Goal: Information Seeking & Learning: Learn about a topic

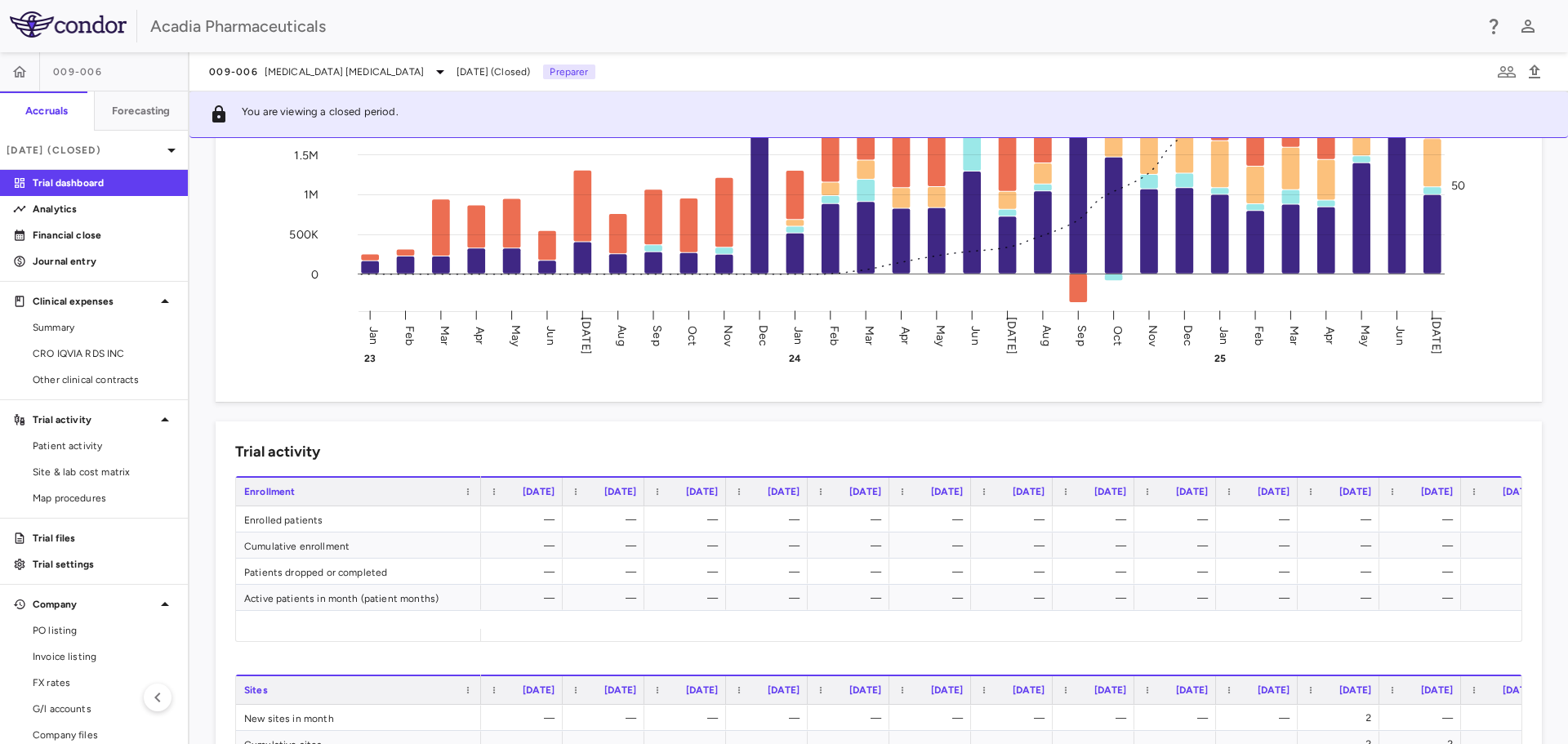
scroll to position [490, 0]
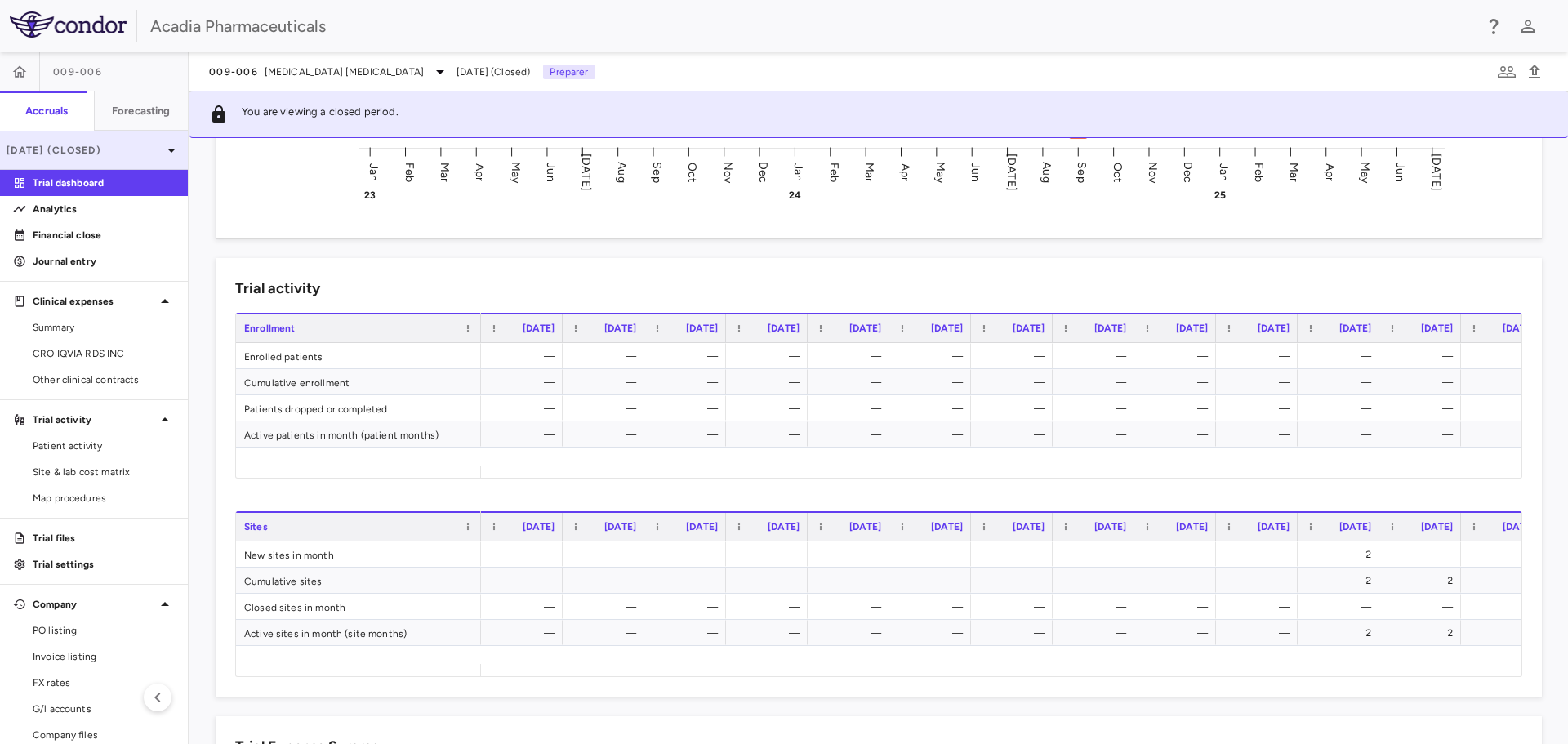
click at [119, 155] on p "Jul 2025 (Closed)" at bounding box center [83, 150] width 155 height 14
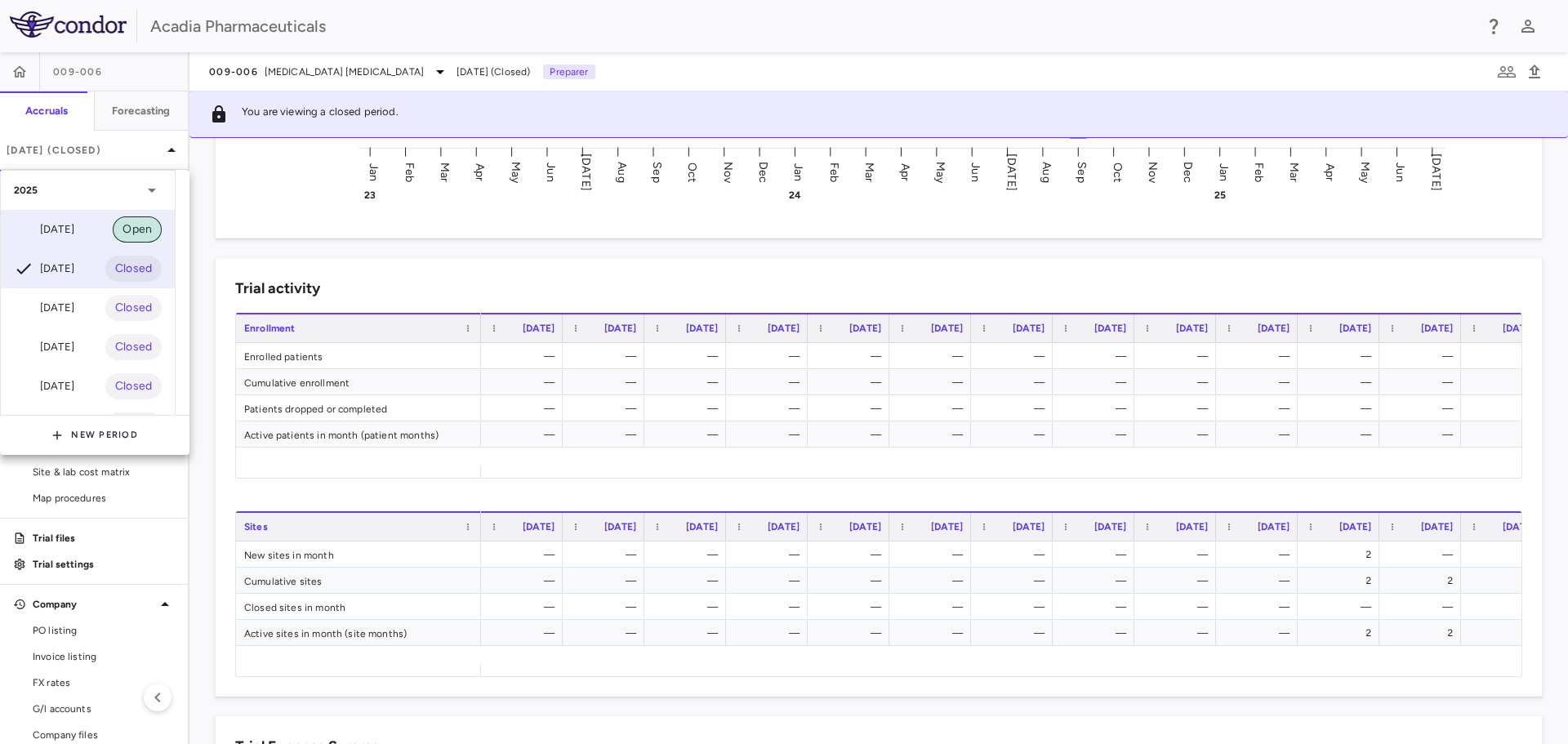
click at [113, 234] on span "Open" at bounding box center [138, 230] width 49 height 18
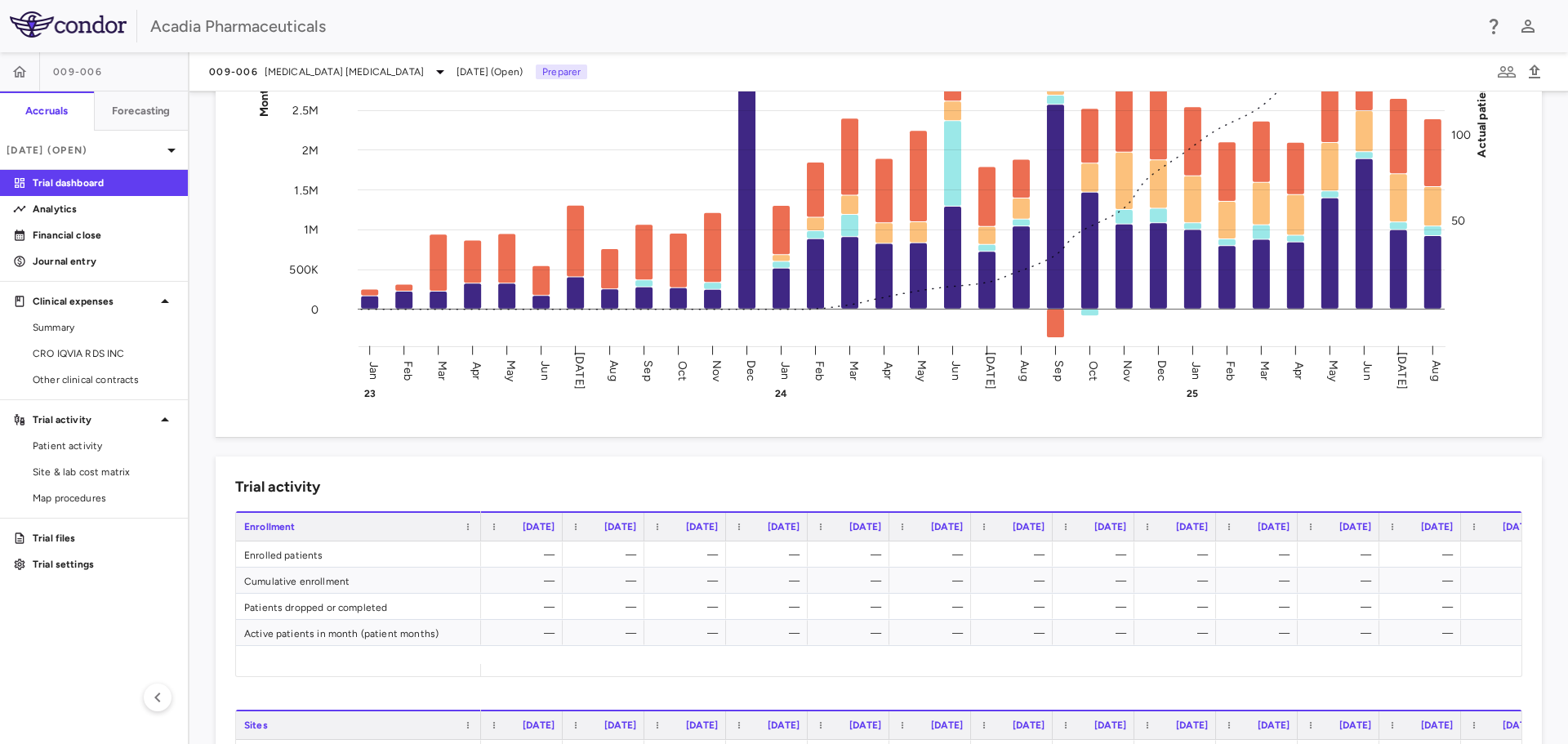
scroll to position [490, 0]
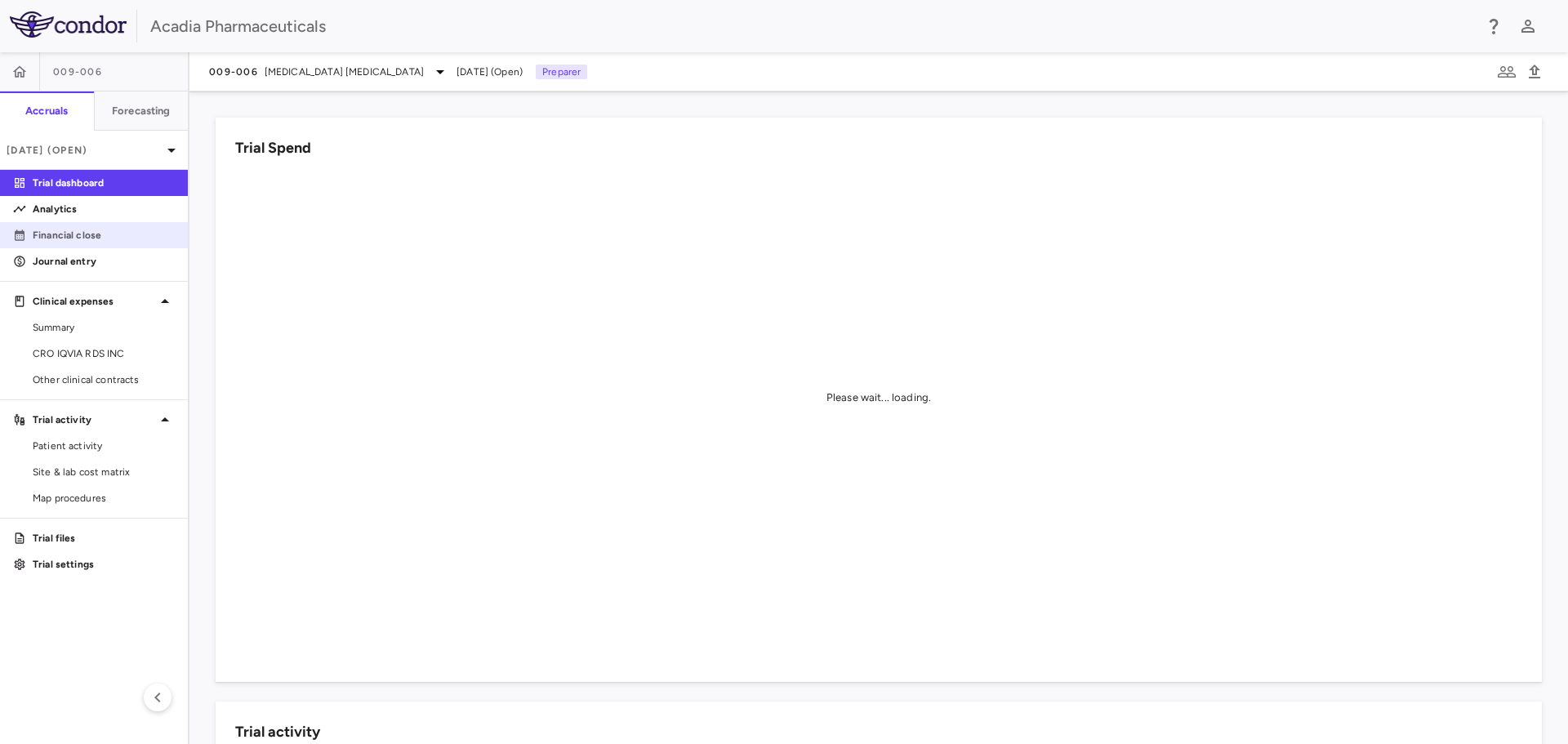
click at [117, 235] on p "Financial close" at bounding box center [103, 235] width 142 height 14
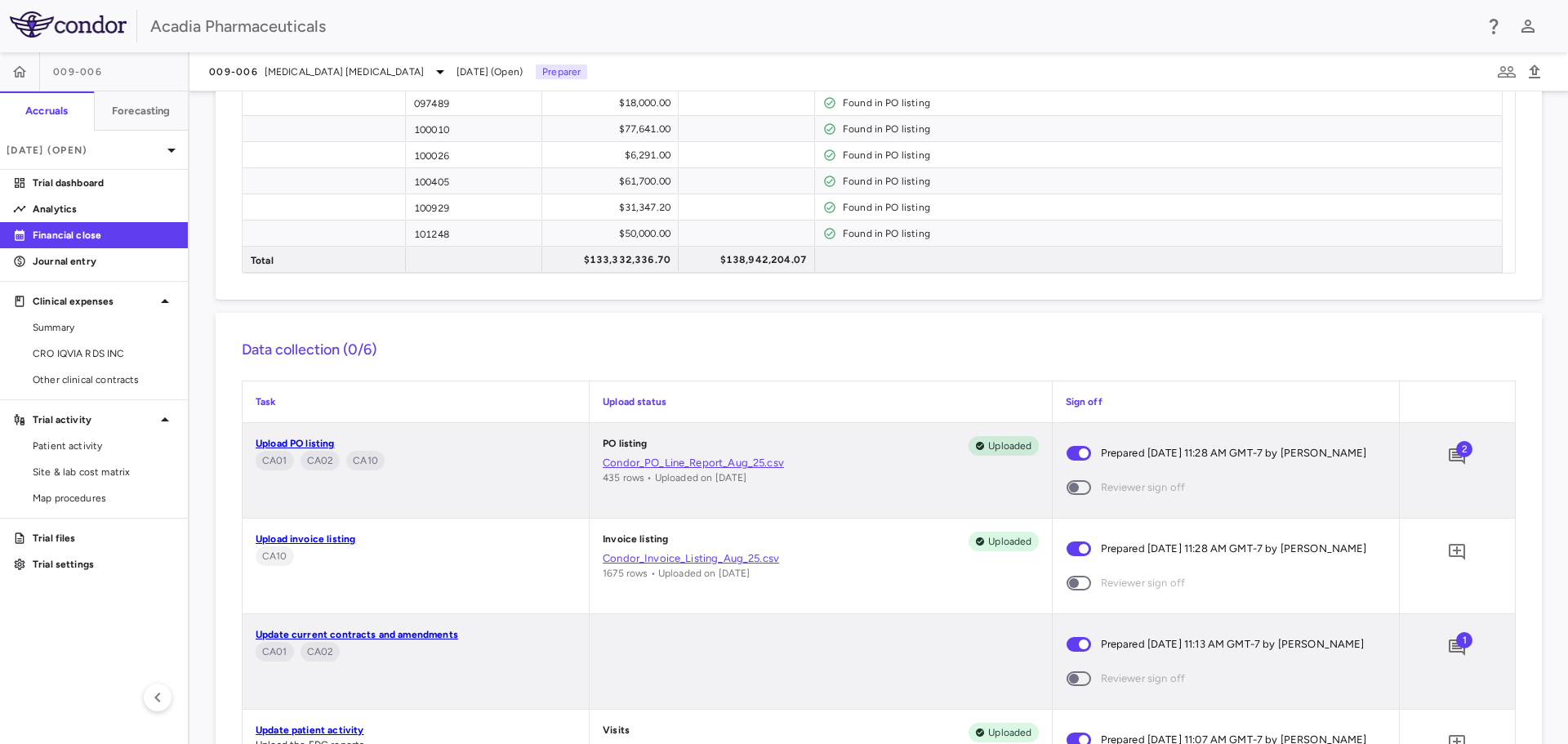
scroll to position [1715, 0]
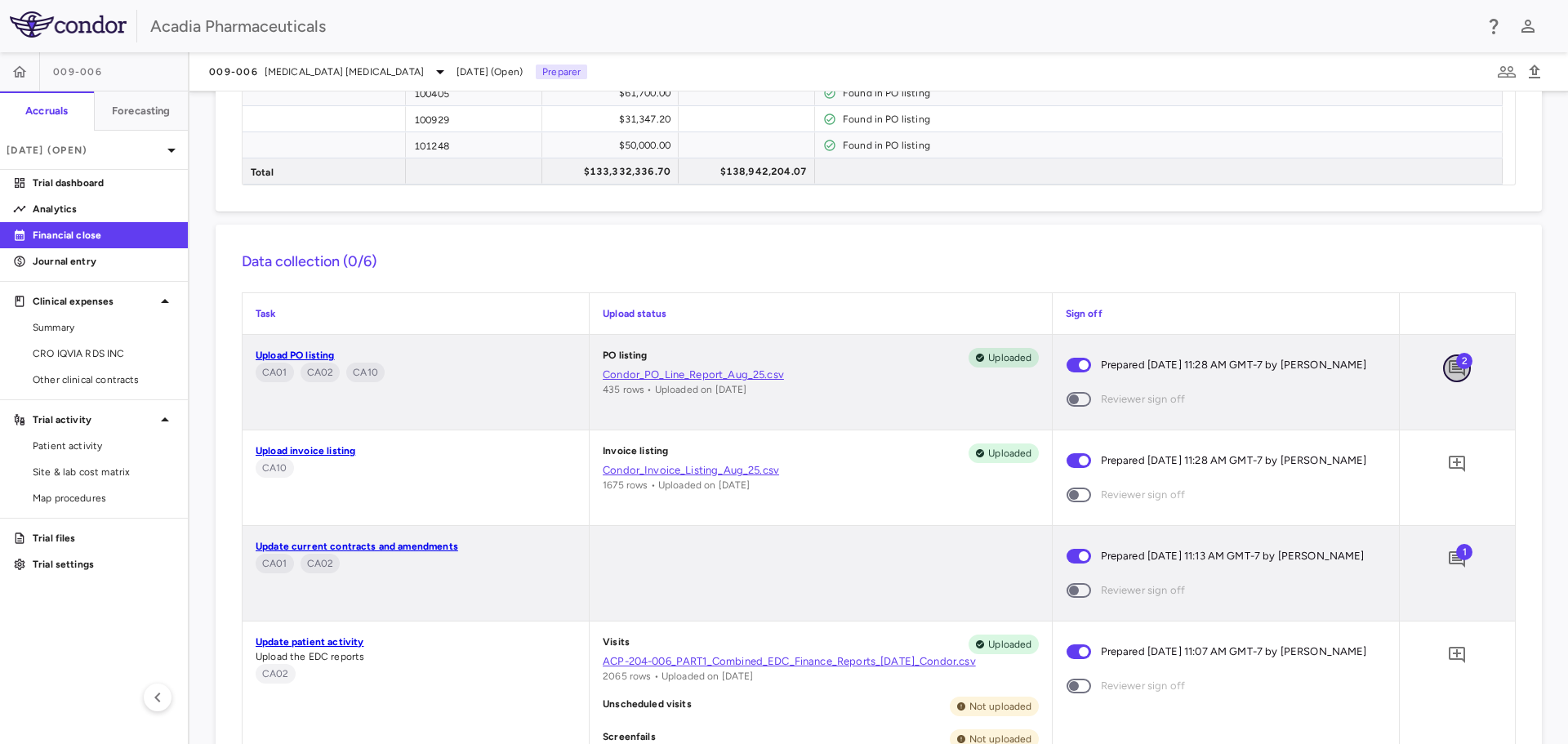
click at [1449, 364] on icon "Add comment" at bounding box center [1457, 368] width 16 height 16
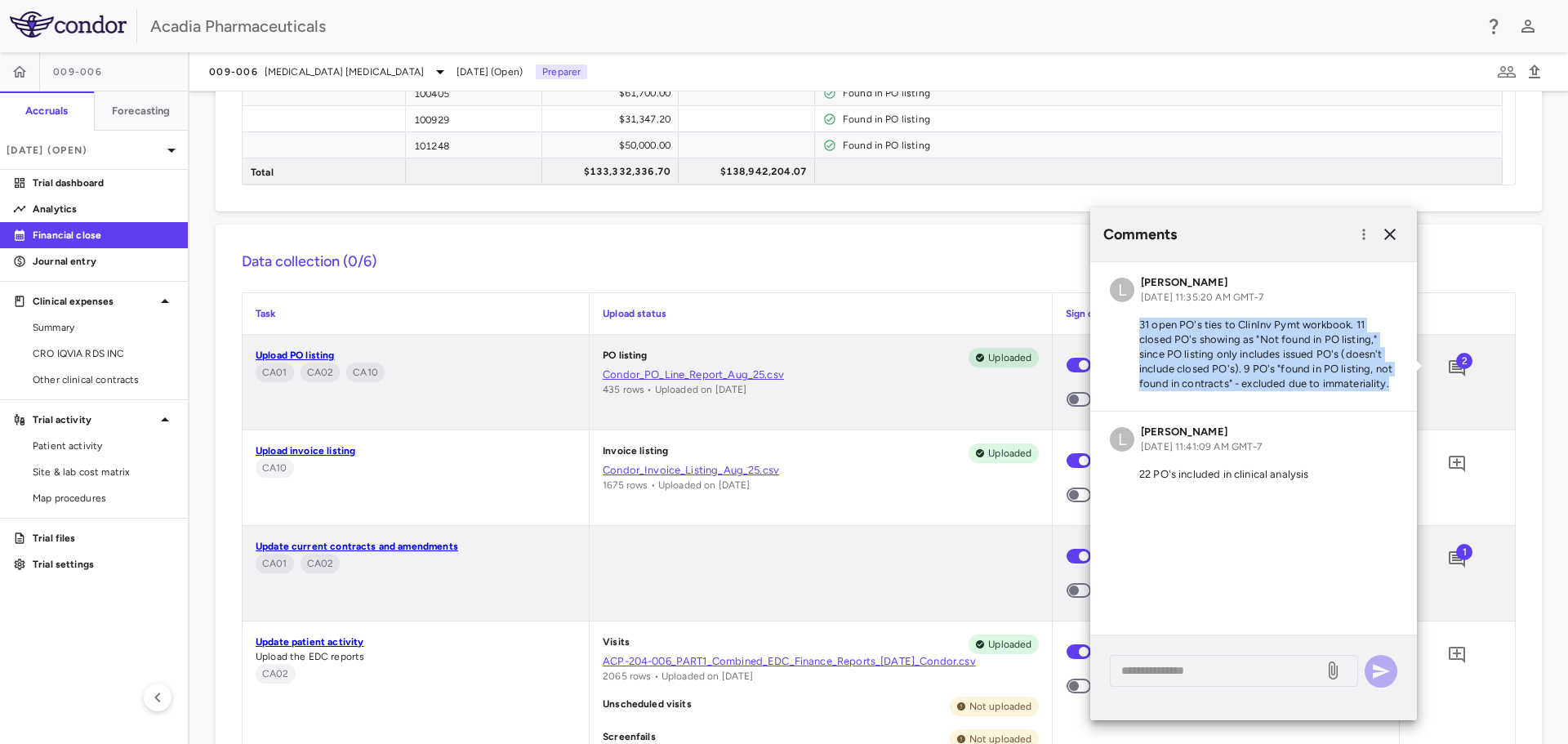
drag, startPoint x: 1141, startPoint y: 327, endPoint x: 1402, endPoint y: 386, distance: 267.6
click at [1402, 386] on div "L Lindsey Dugan Sep 03, 2025, 11:35:20 AM GMT-7 31 open PO's ties to ClinInv Py…" at bounding box center [1253, 337] width 327 height 148
copy p "31 open PO's ties to ClinInv Pymt workbook. 11 closed PO's showing as "Not foun…"
click at [72, 176] on p "Trial dashboard" at bounding box center [103, 183] width 142 height 14
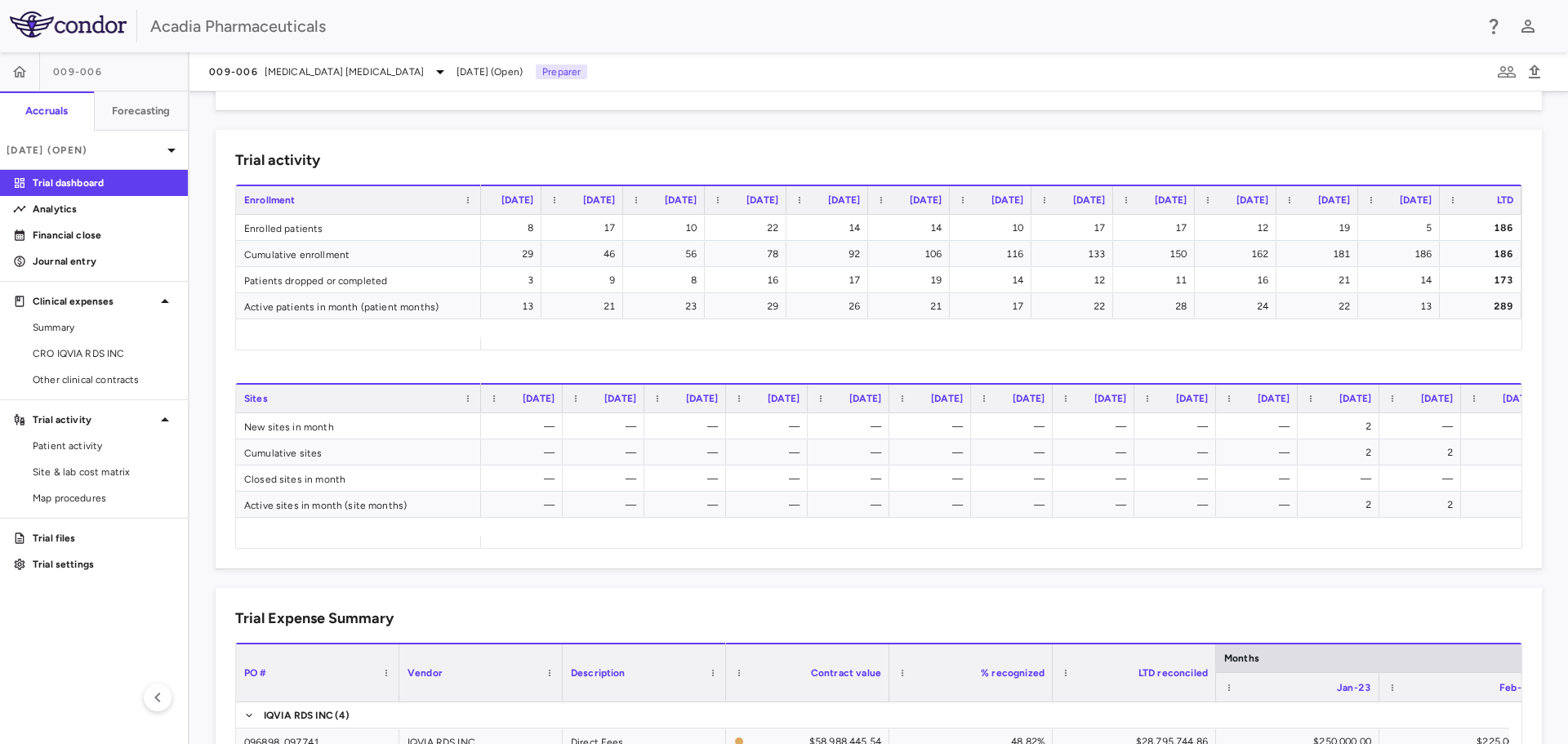
scroll to position [0, 1667]
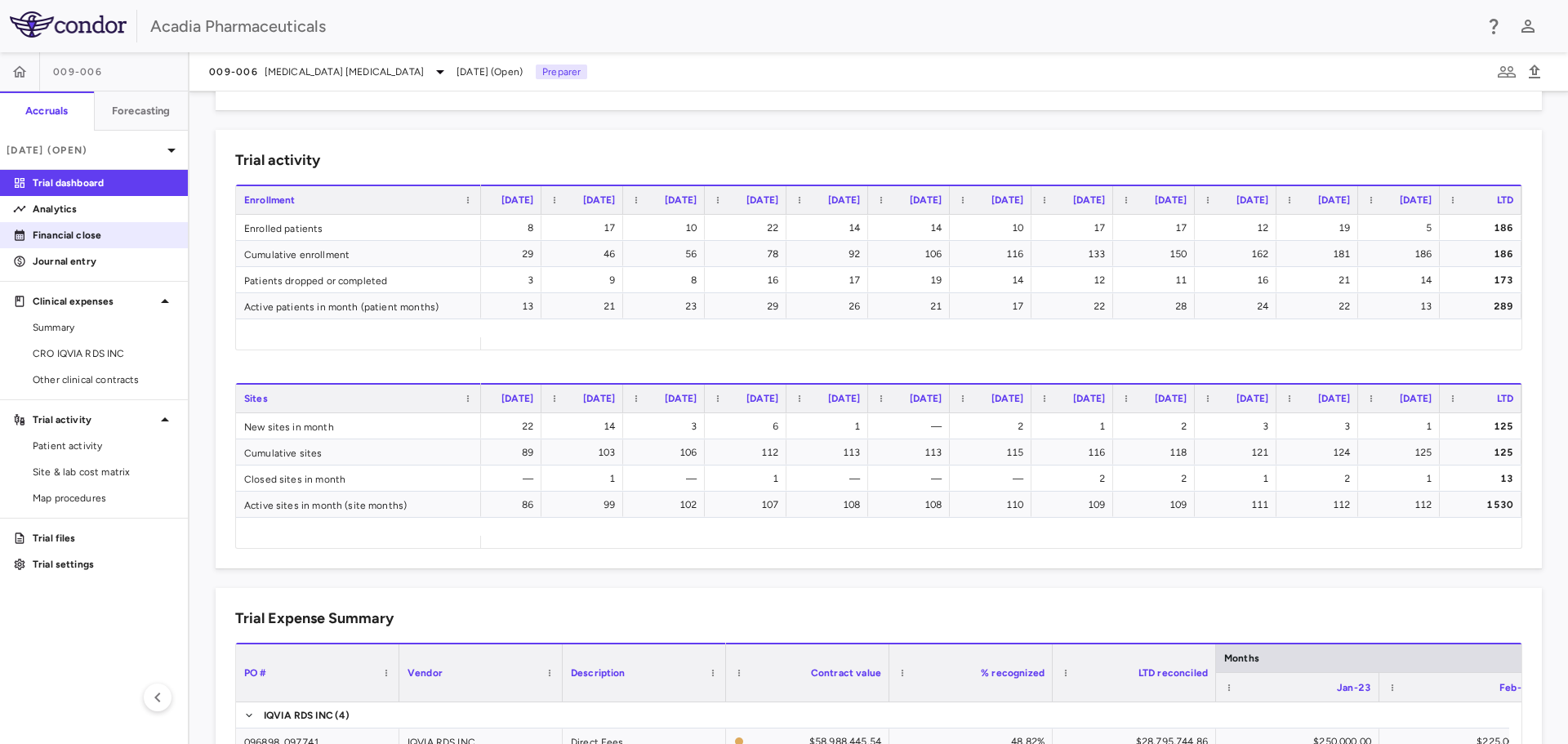
click at [116, 240] on p "Financial close" at bounding box center [103, 235] width 142 height 14
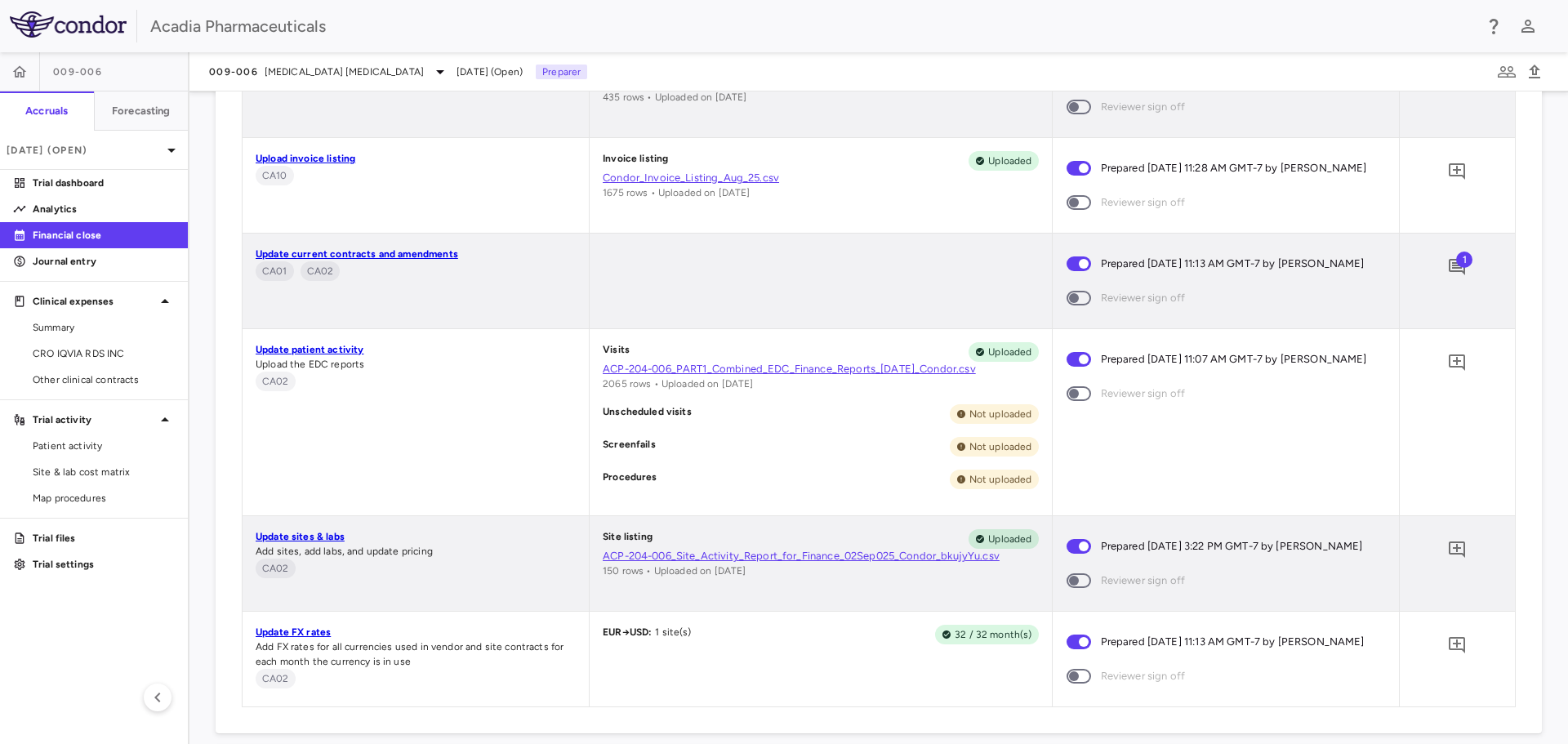
scroll to position [2123, 0]
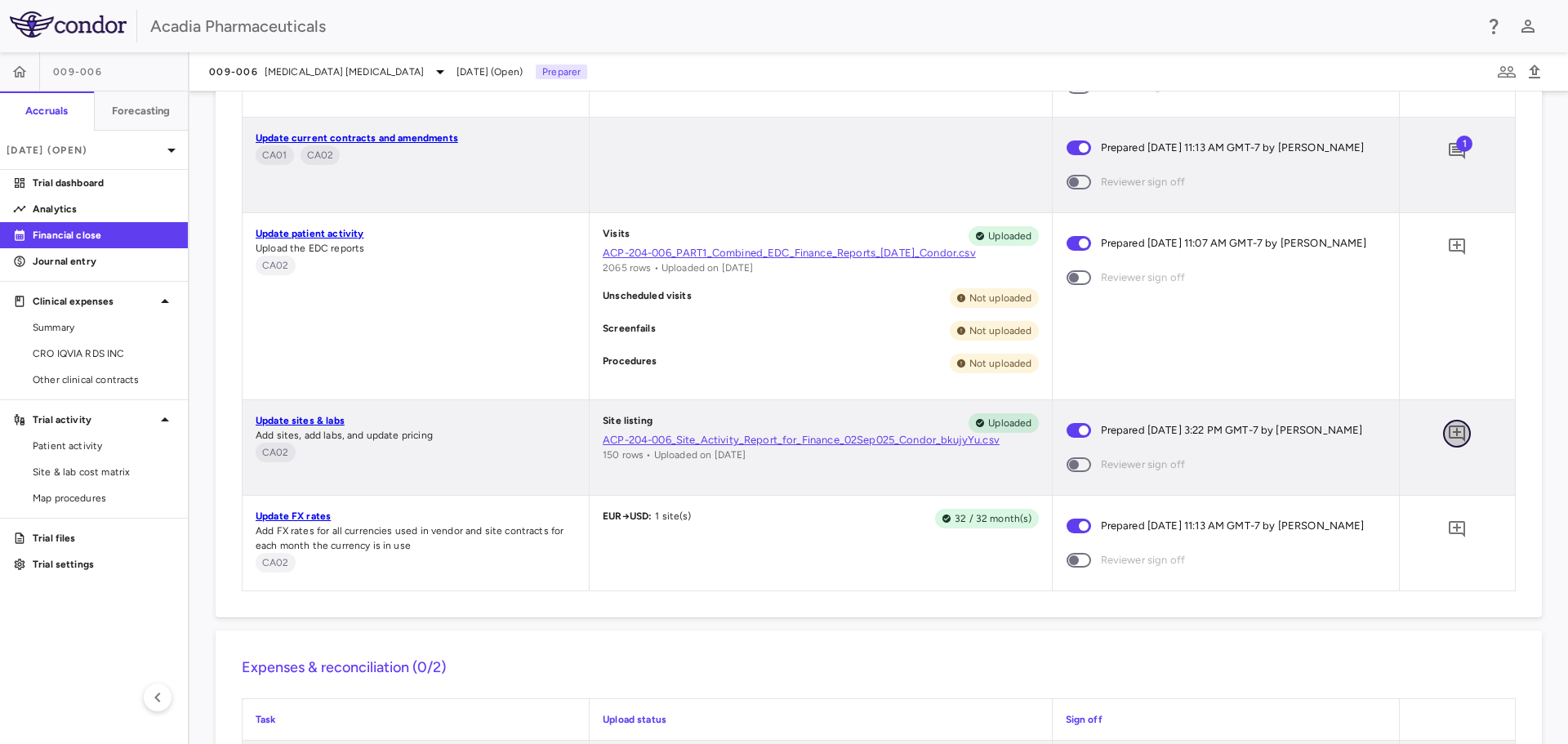
click at [1449, 444] on icon "Add comment" at bounding box center [1457, 434] width 20 height 20
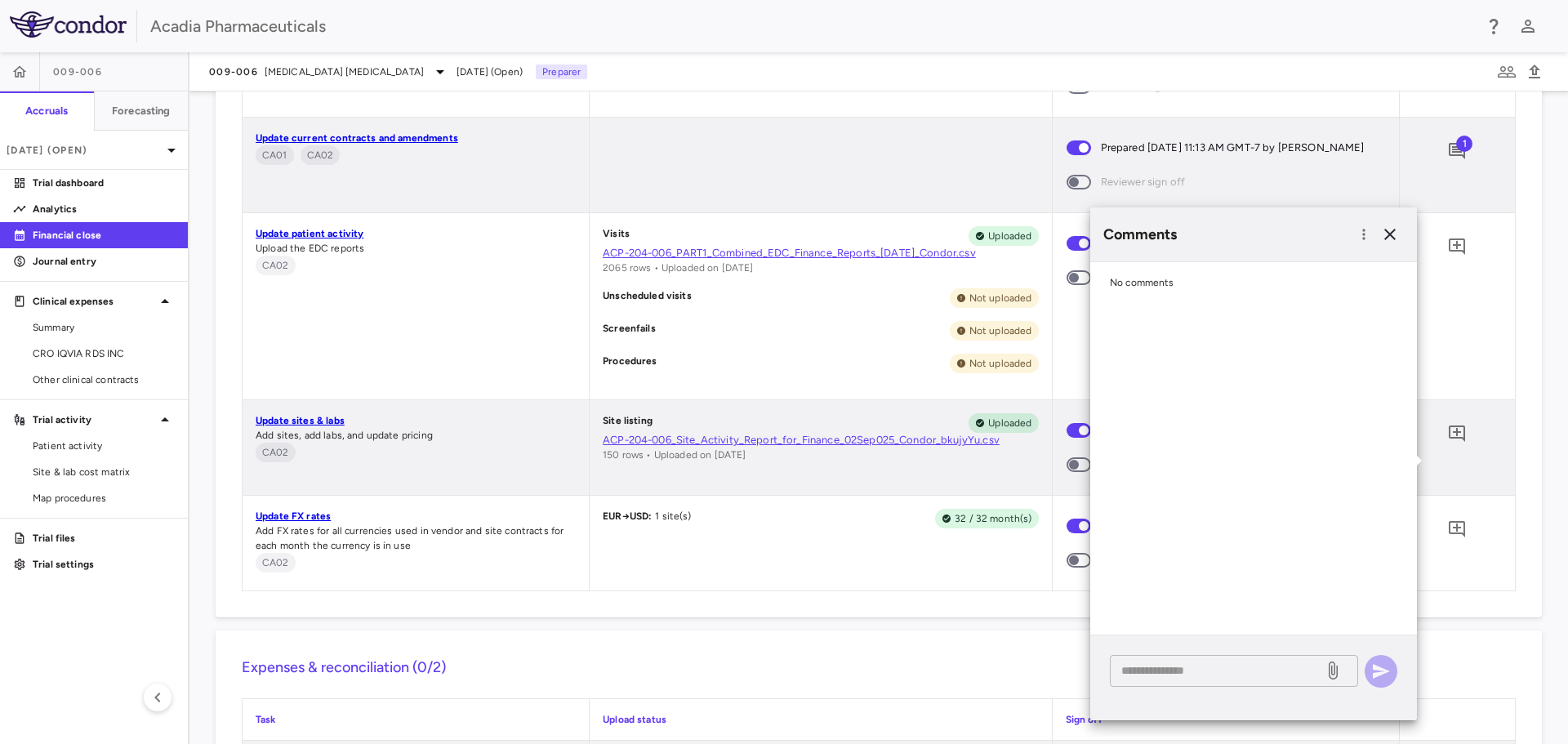
click at [1186, 668] on textarea at bounding box center [1216, 671] width 191 height 18
paste textarea "**********"
click at [1175, 708] on textarea "**********" at bounding box center [1216, 689] width 191 height 54
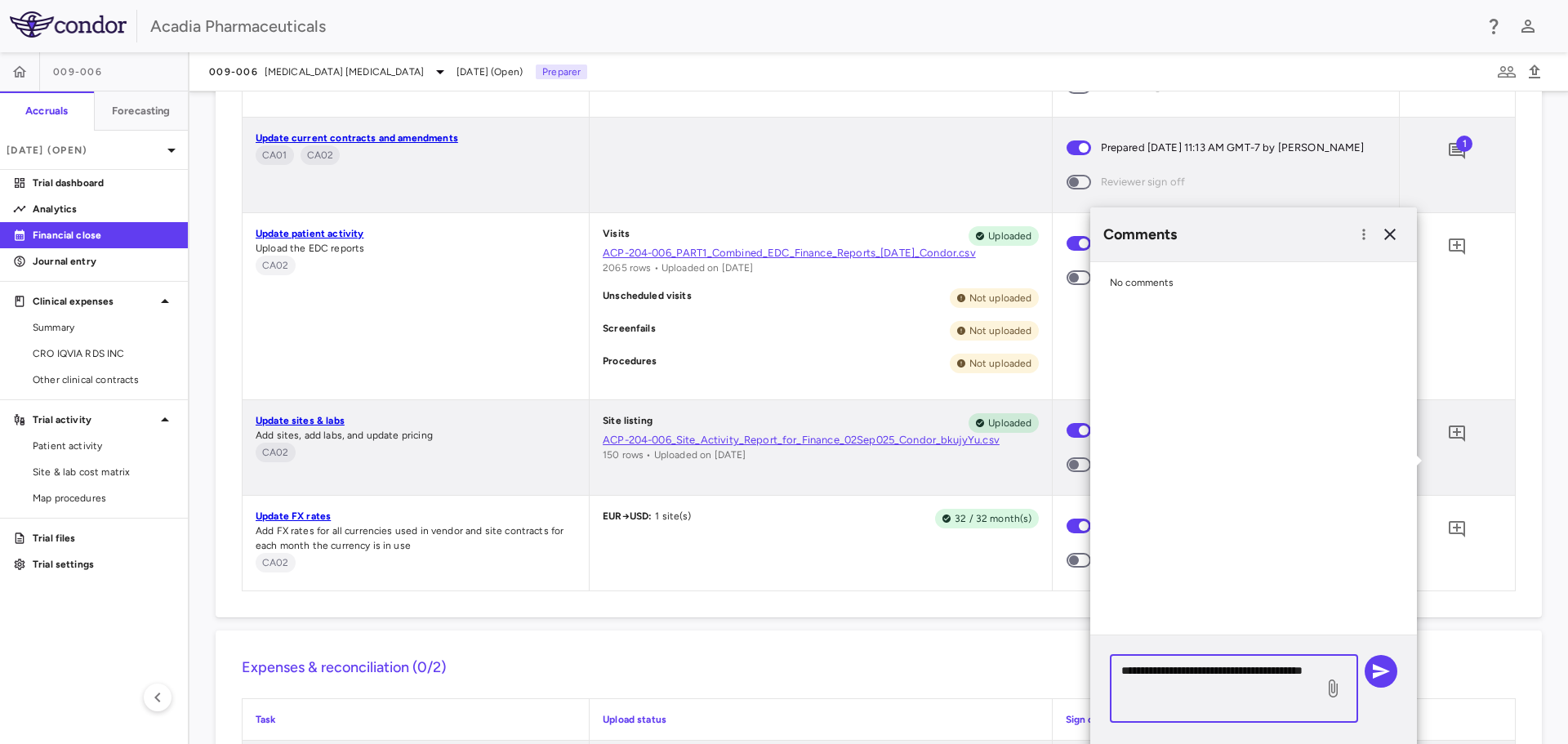
paste textarea "**********"
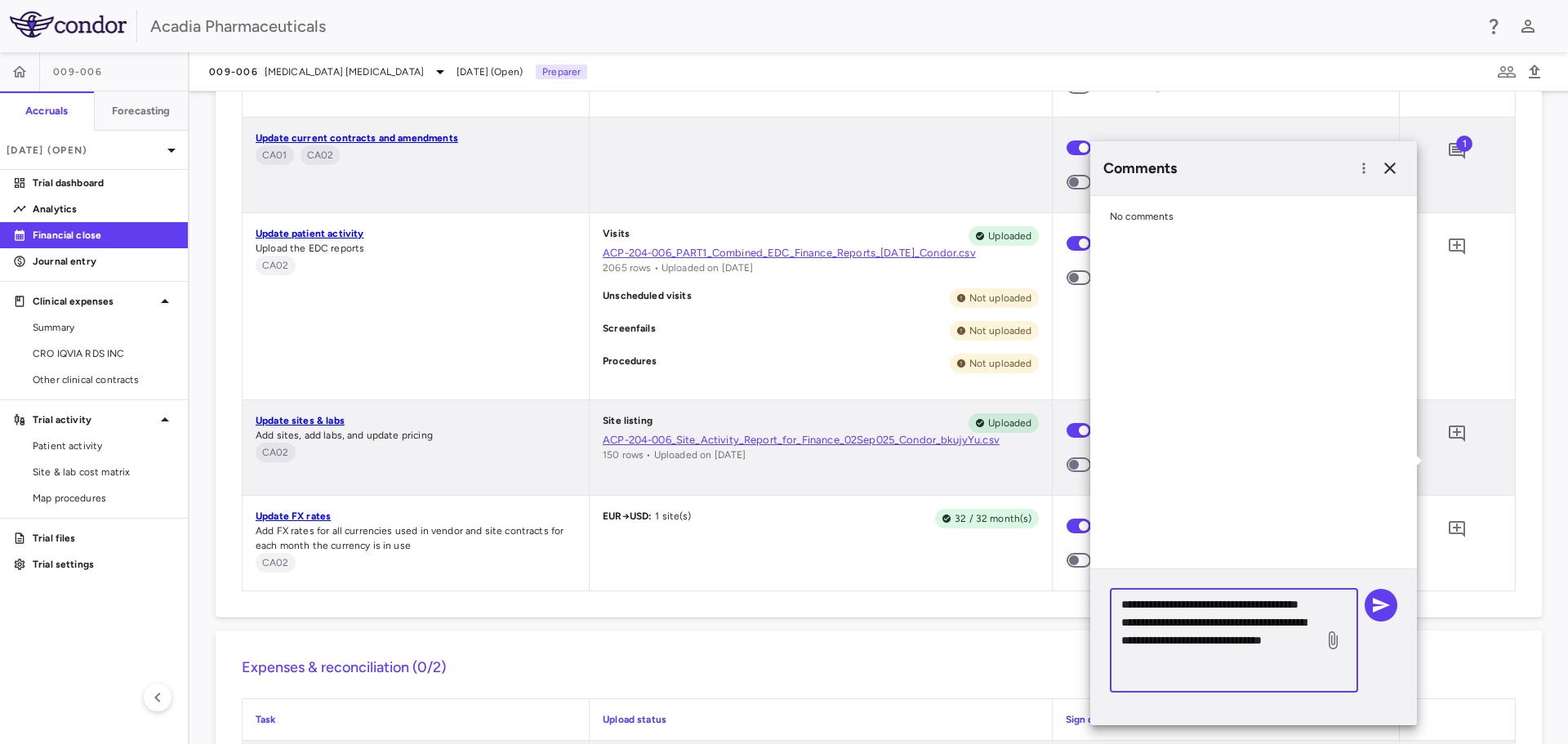
scroll to position [5, 0]
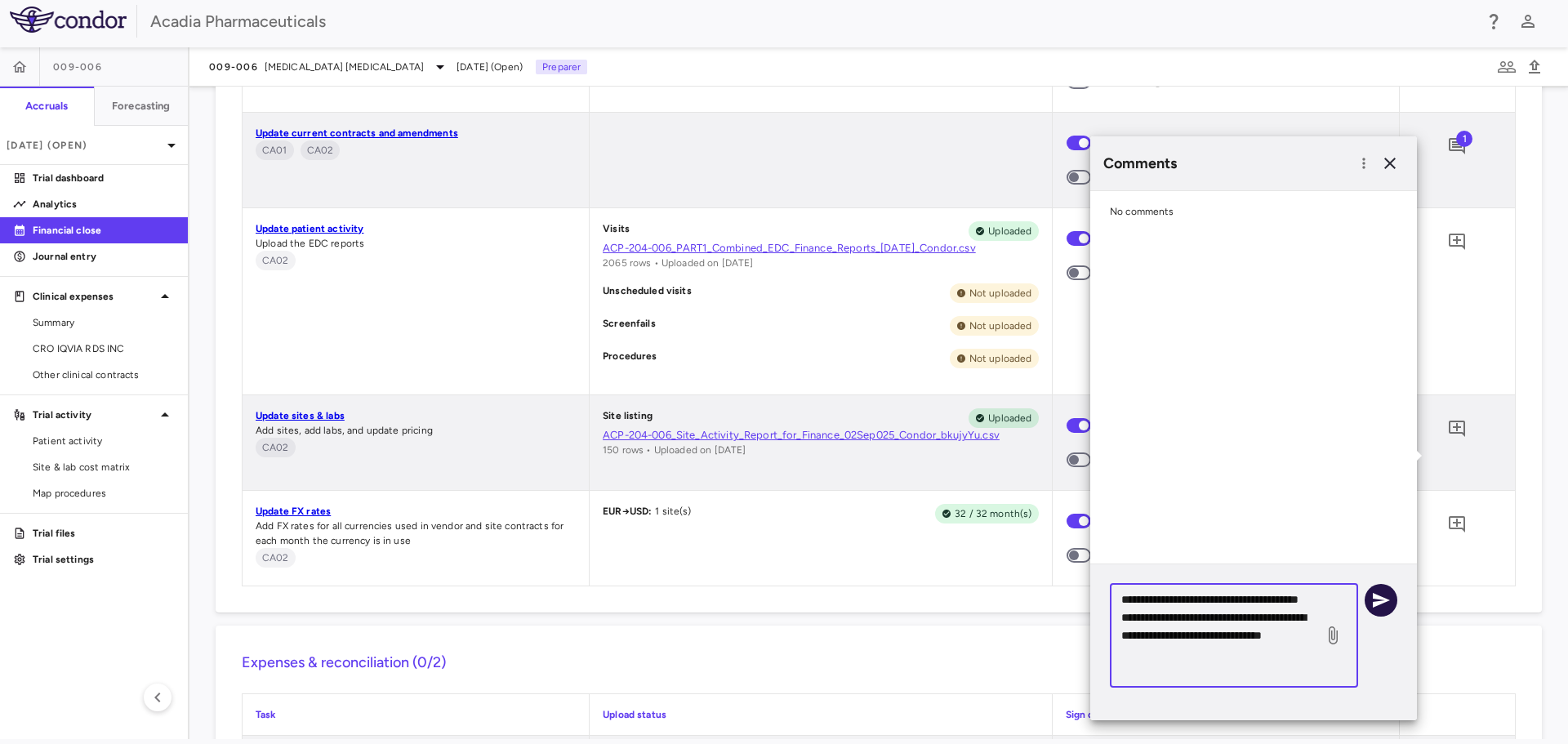
type textarea "**********"
click at [1378, 606] on icon "button" at bounding box center [1381, 600] width 20 height 20
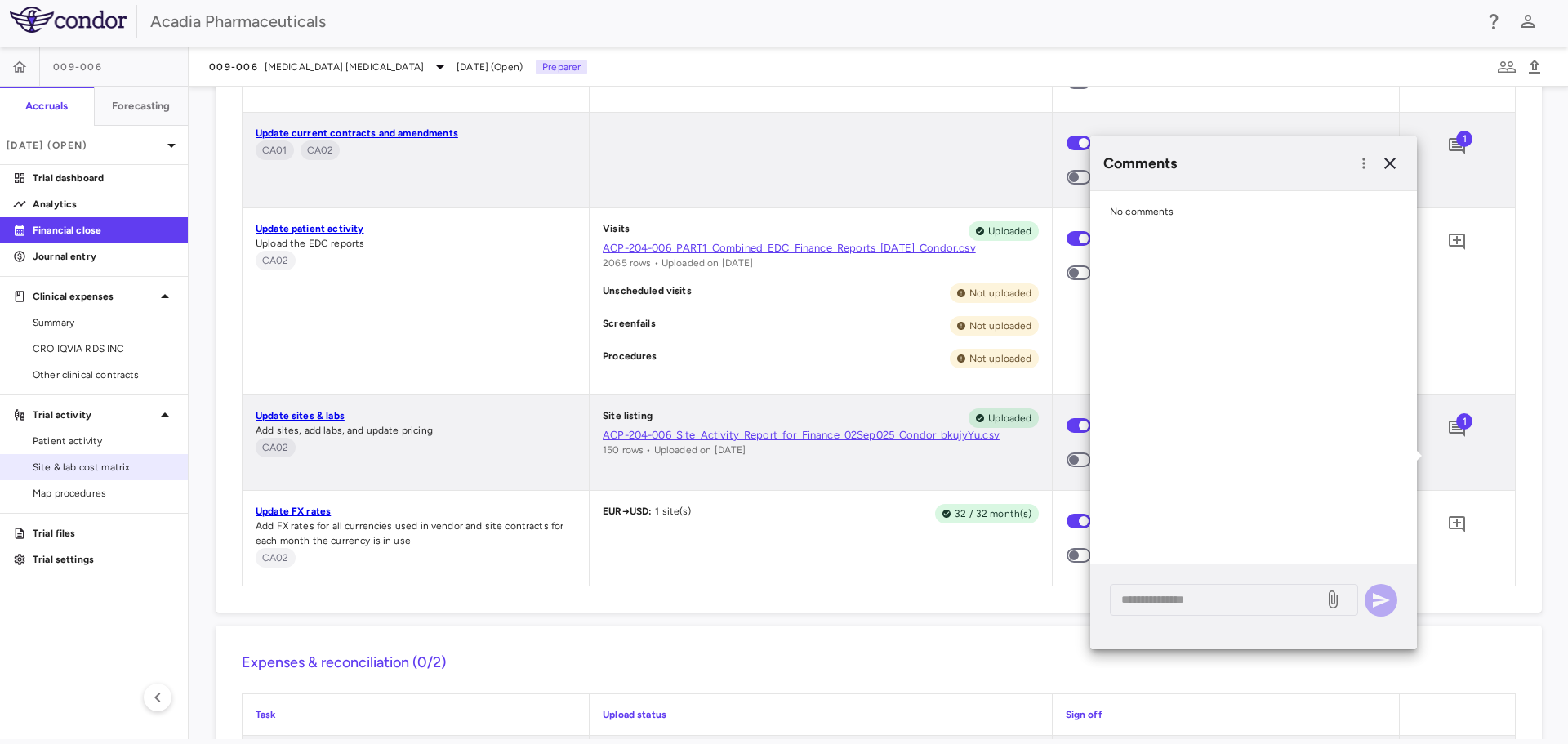
scroll to position [0, 0]
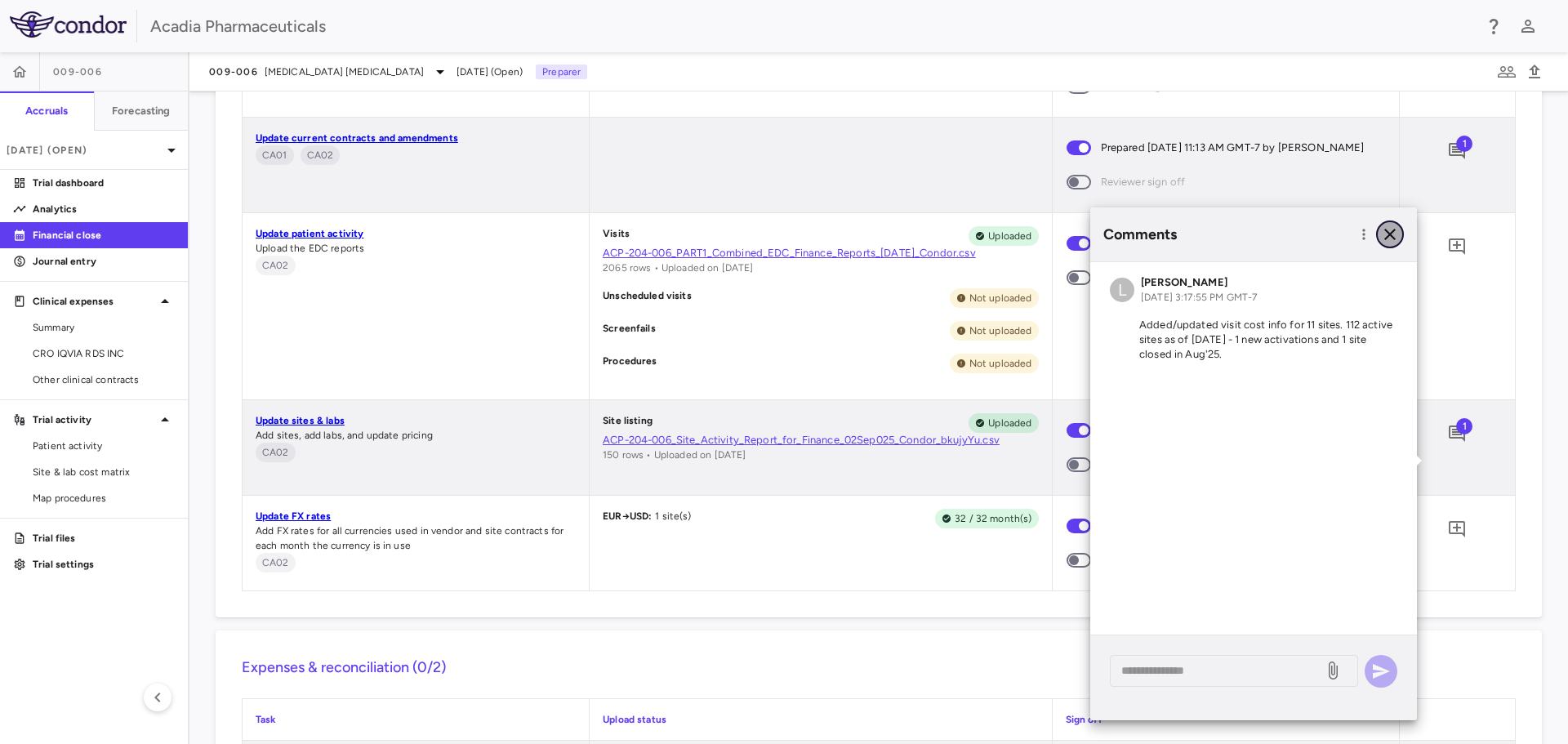
click at [1393, 229] on icon "button" at bounding box center [1390, 234] width 20 height 20
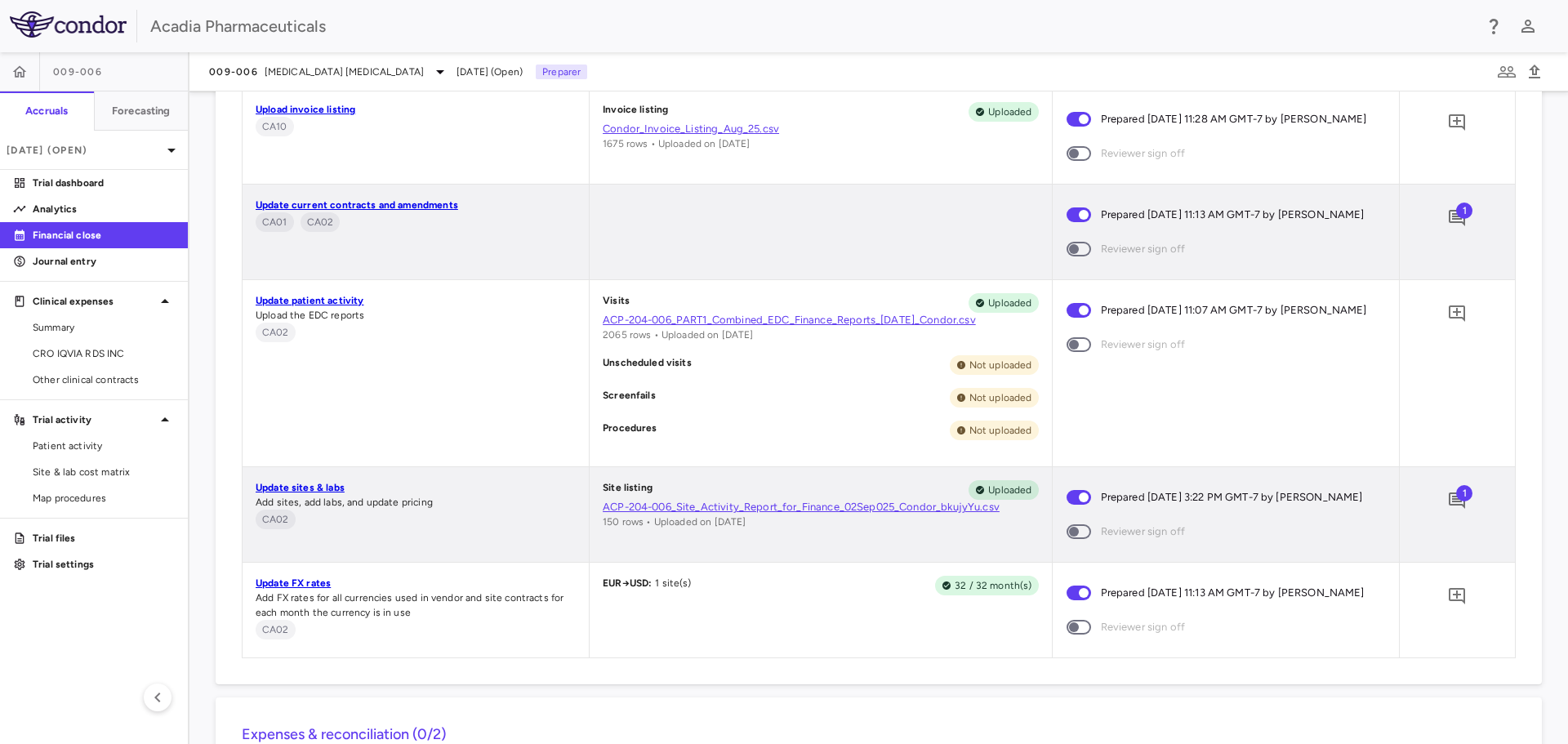
scroll to position [2042, 0]
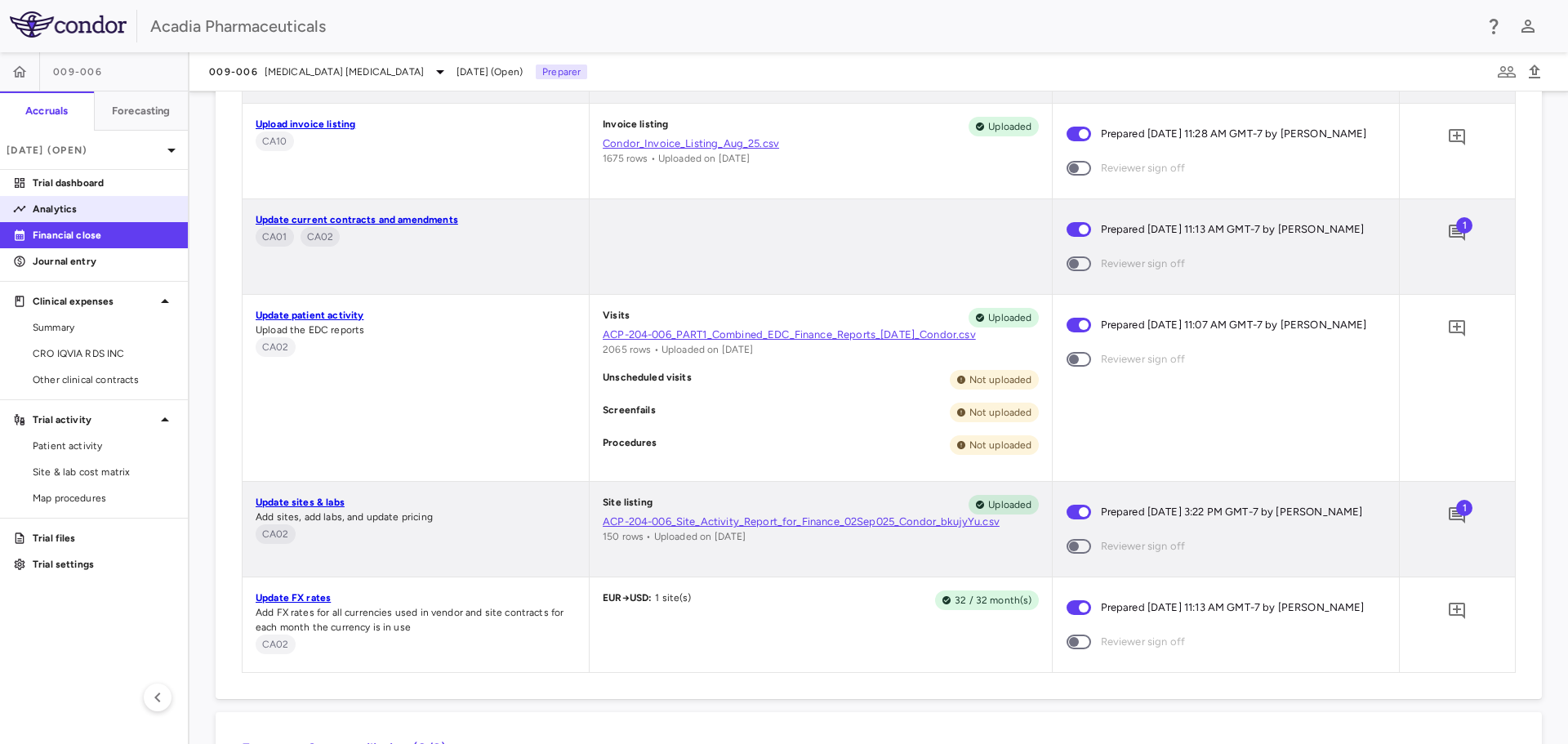
drag, startPoint x: 68, startPoint y: 188, endPoint x: 81, endPoint y: 196, distance: 15.3
click at [68, 188] on p "Trial dashboard" at bounding box center [103, 183] width 142 height 14
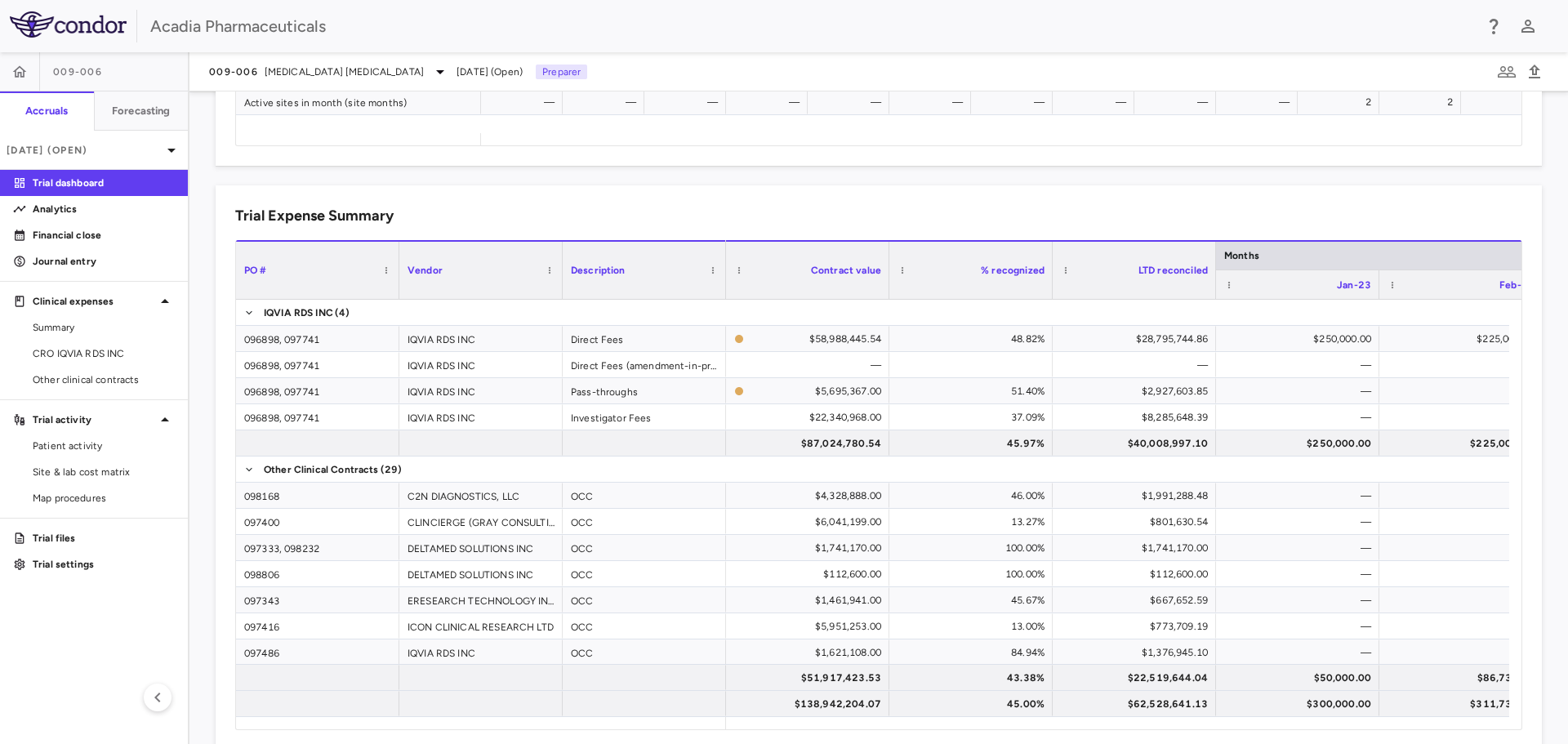
scroll to position [1006, 0]
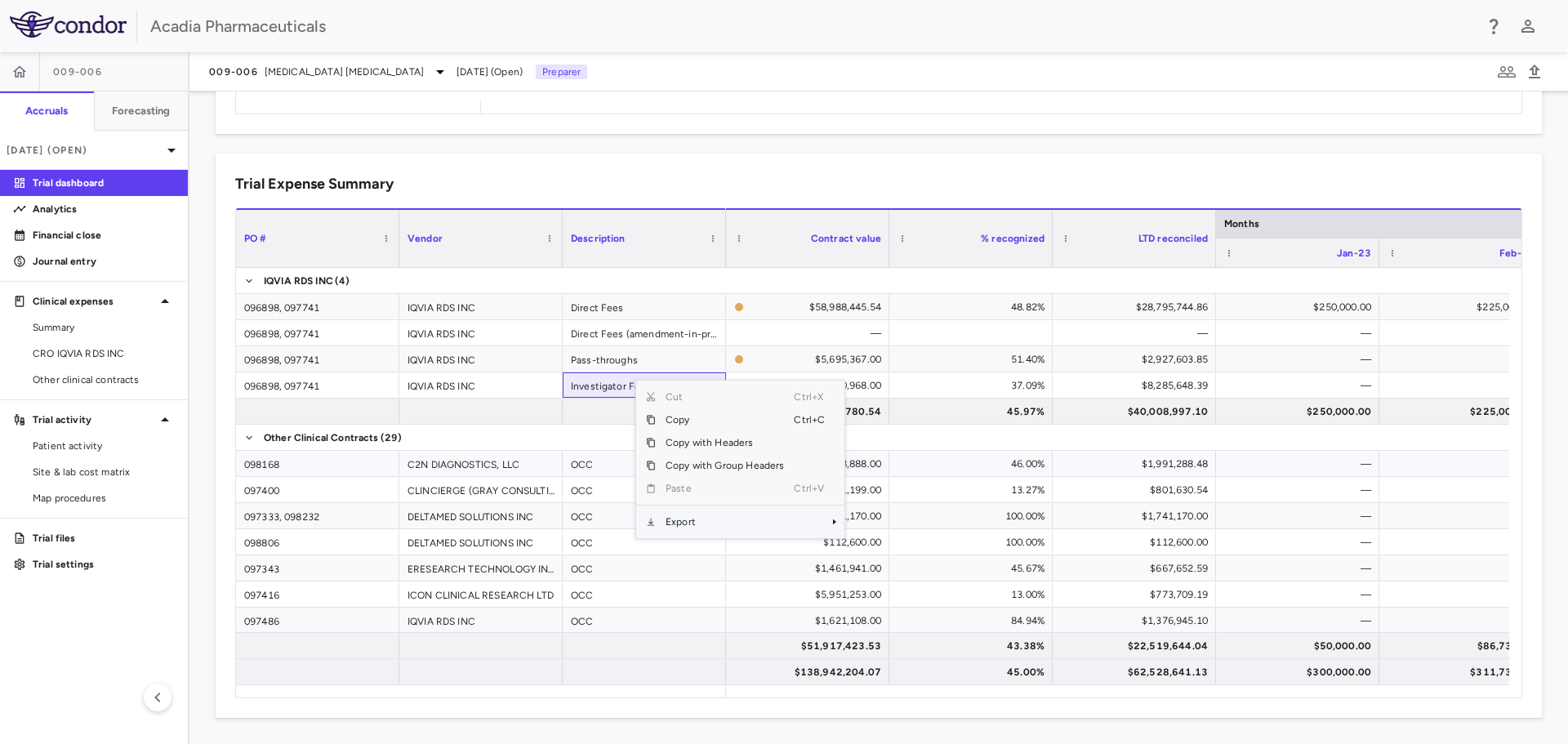
click at [709, 526] on span "Export" at bounding box center [725, 521] width 138 height 23
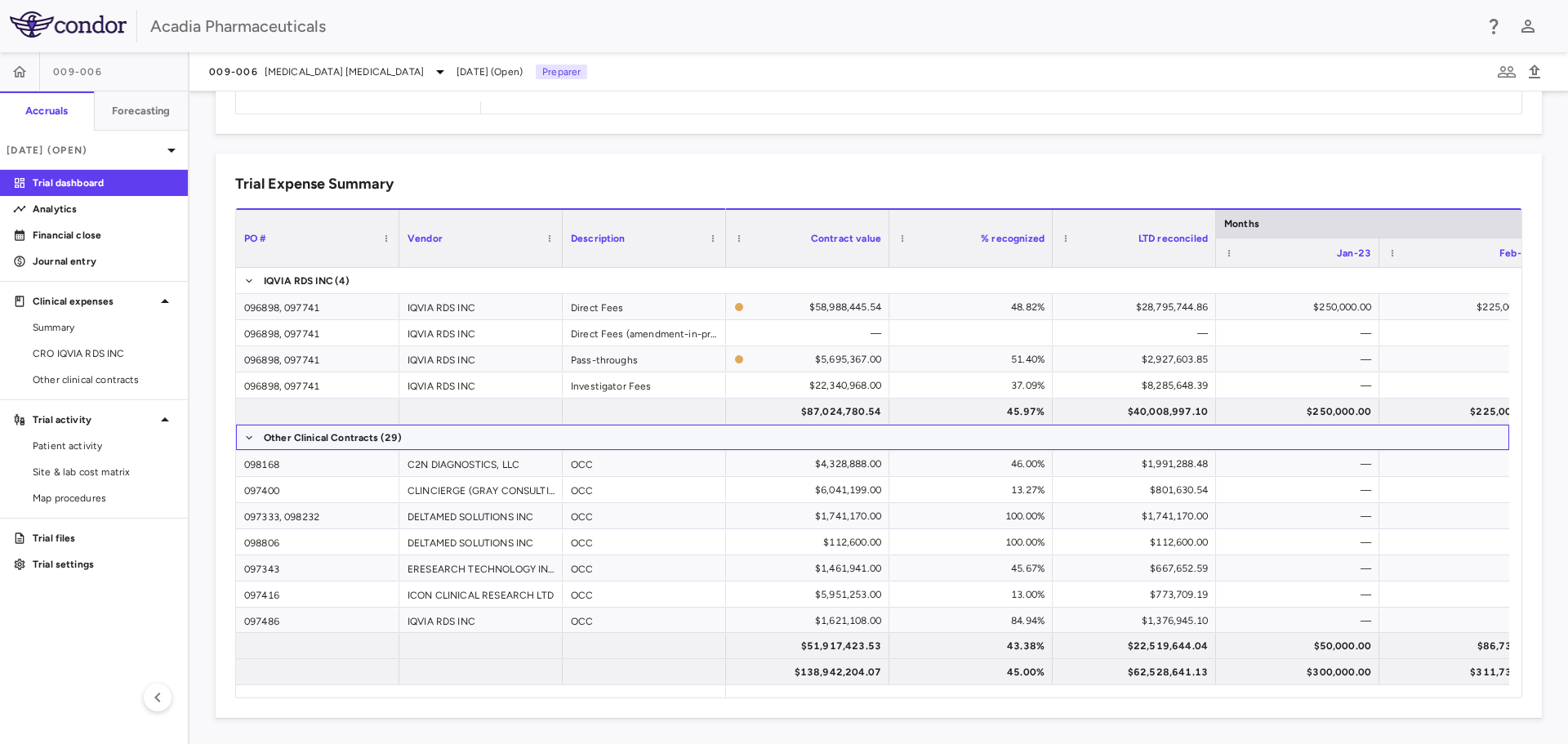
click at [489, 441] on span "Other Clinical Contracts (29)" at bounding box center [872, 437] width 1273 height 25
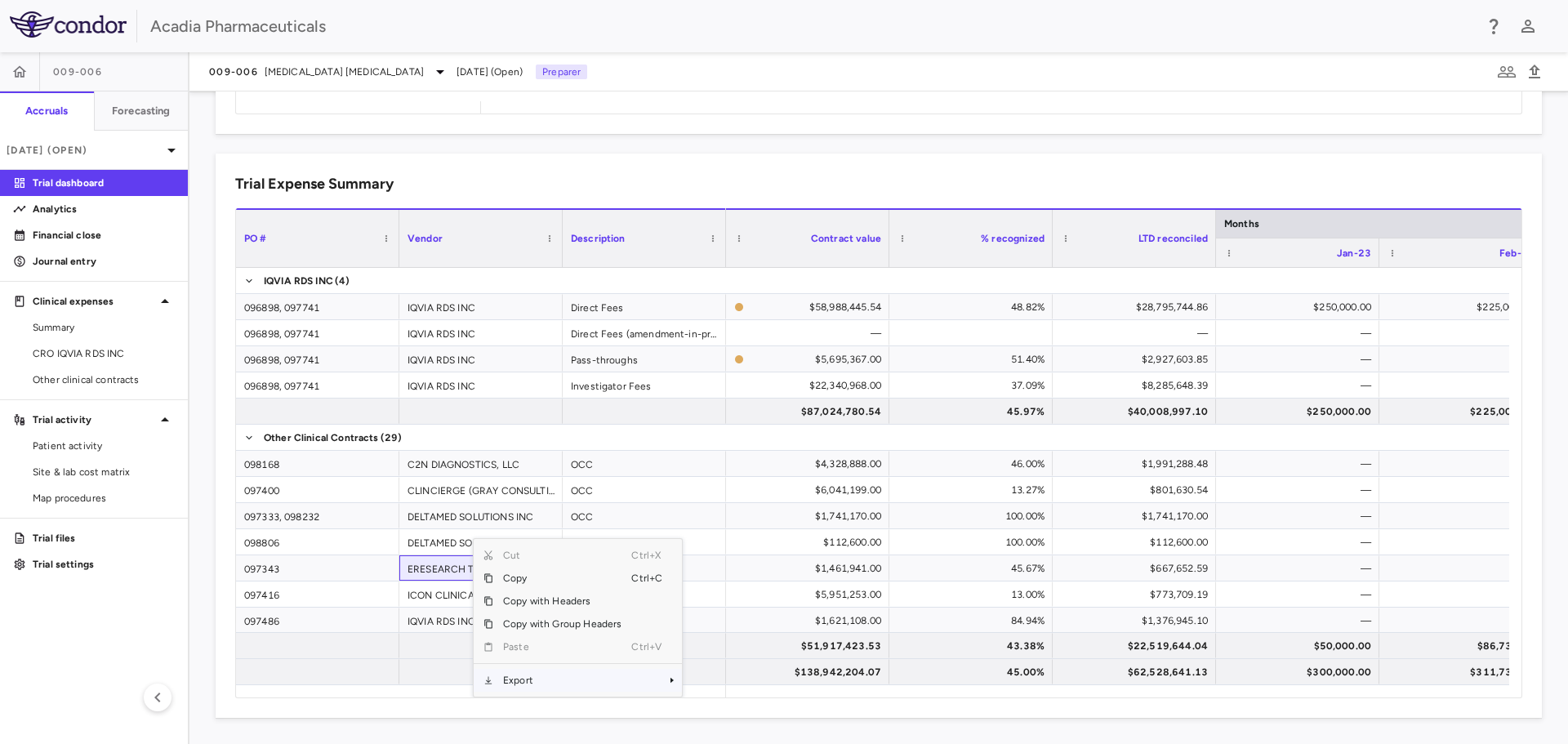
click at [546, 680] on span "Export" at bounding box center [562, 680] width 138 height 23
click at [729, 680] on span "Excel Export" at bounding box center [736, 680] width 77 height 23
click at [76, 379] on span "Other clinical contracts" at bounding box center [103, 379] width 142 height 14
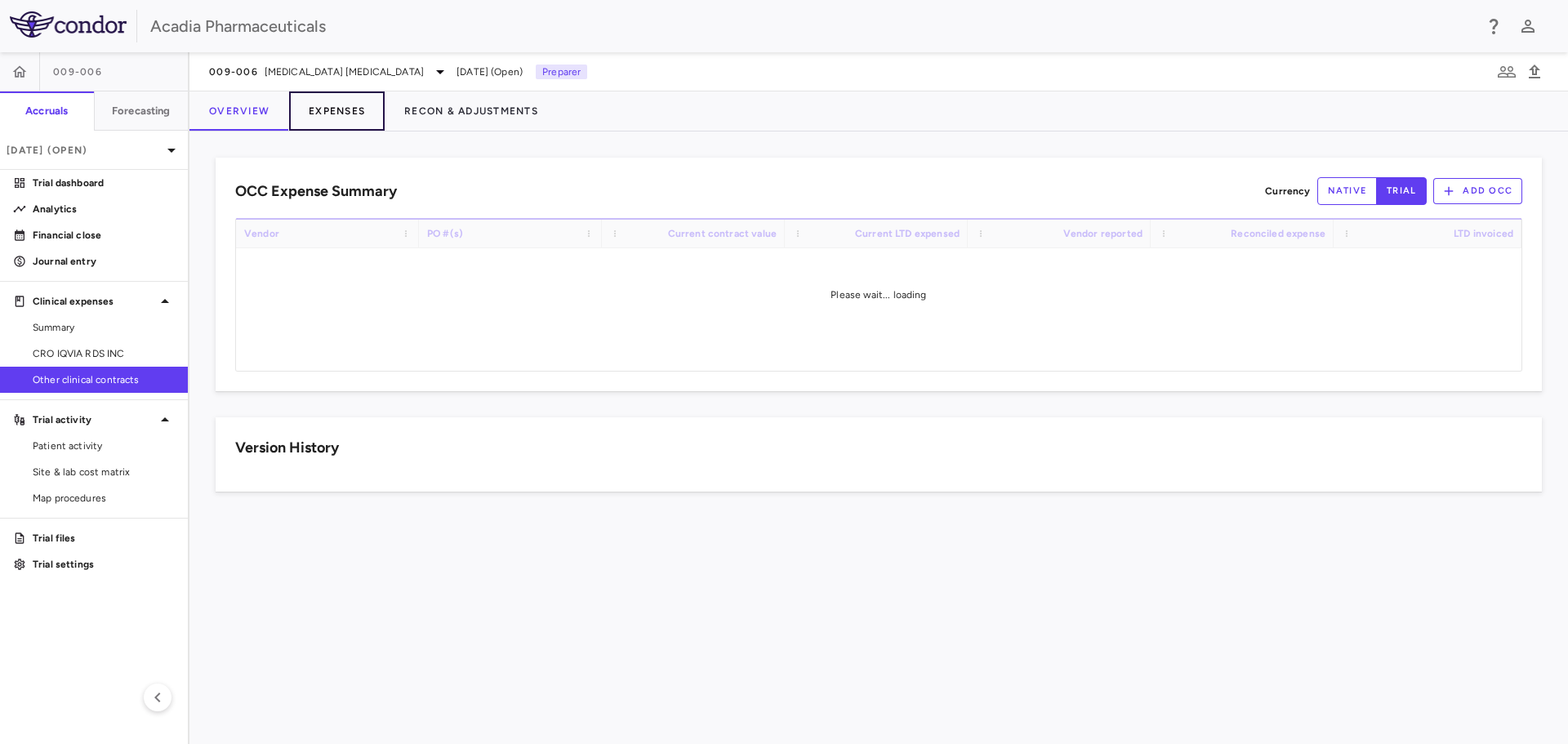
click at [323, 108] on button "Expenses" at bounding box center [337, 110] width 96 height 39
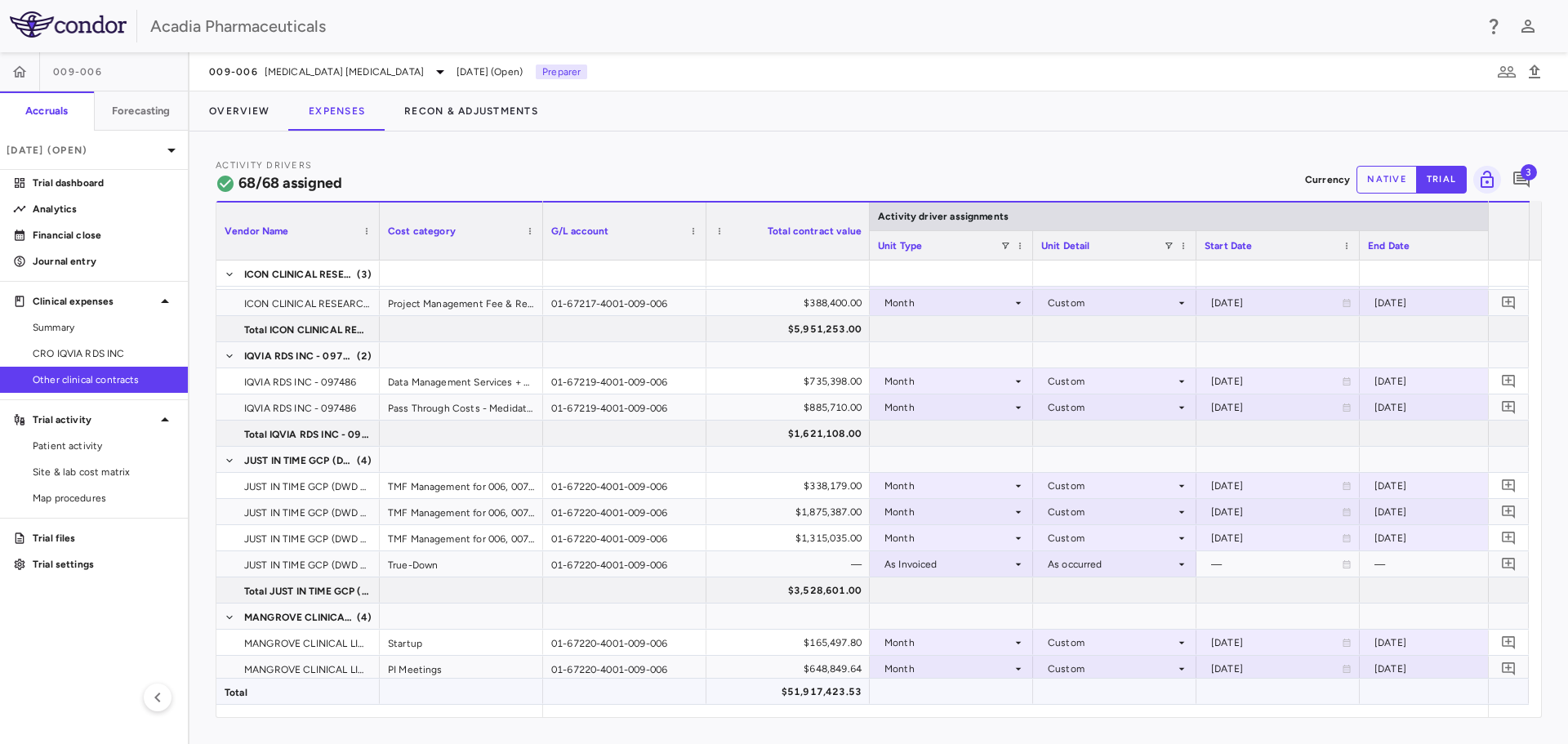
drag, startPoint x: 590, startPoint y: 717, endPoint x: 841, endPoint y: 678, distance: 254.0
click at [1056, 697] on div "Vendor Name Drag here to set column labels Vendor Name Cost category Activity d…" at bounding box center [878, 459] width 1326 height 517
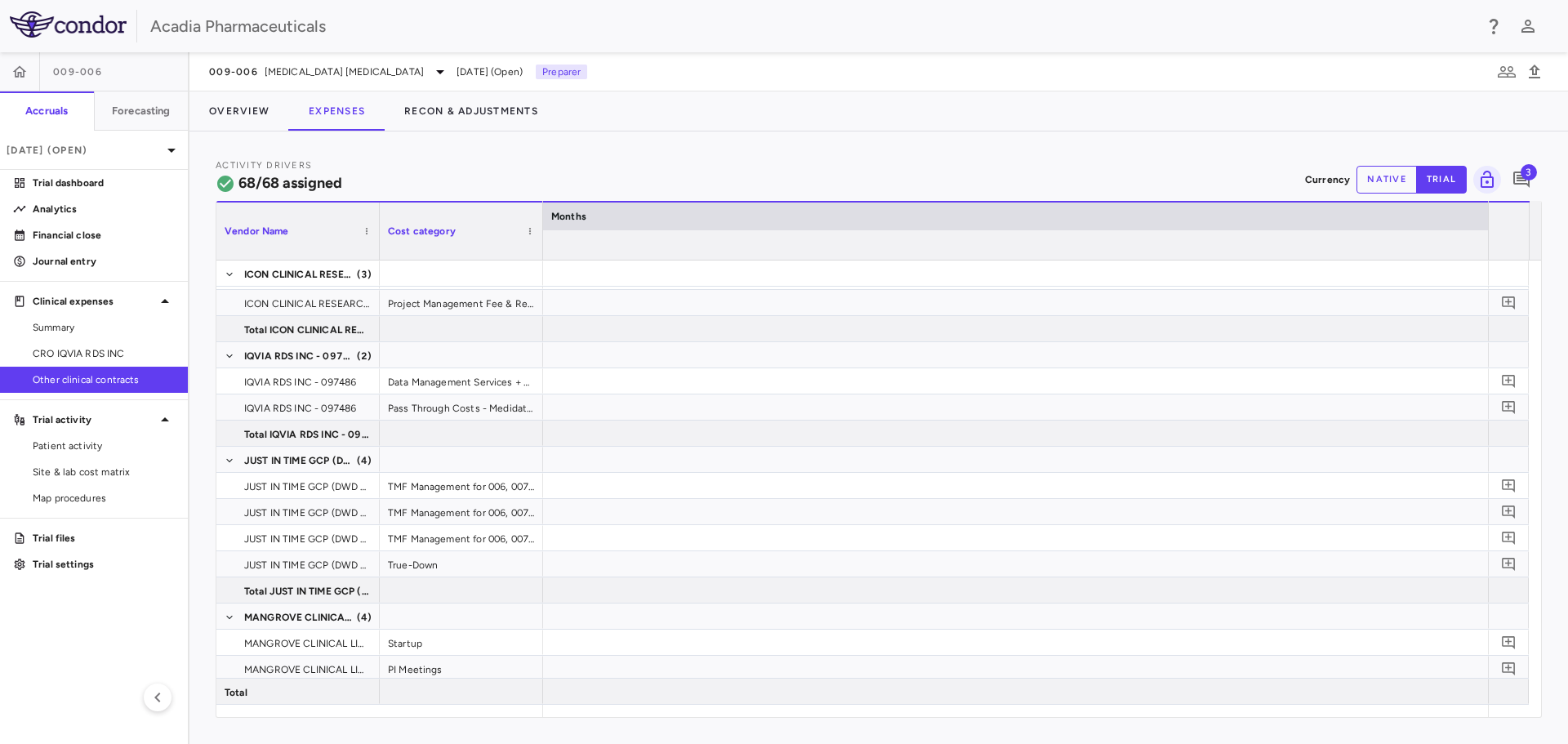
scroll to position [0, 10858]
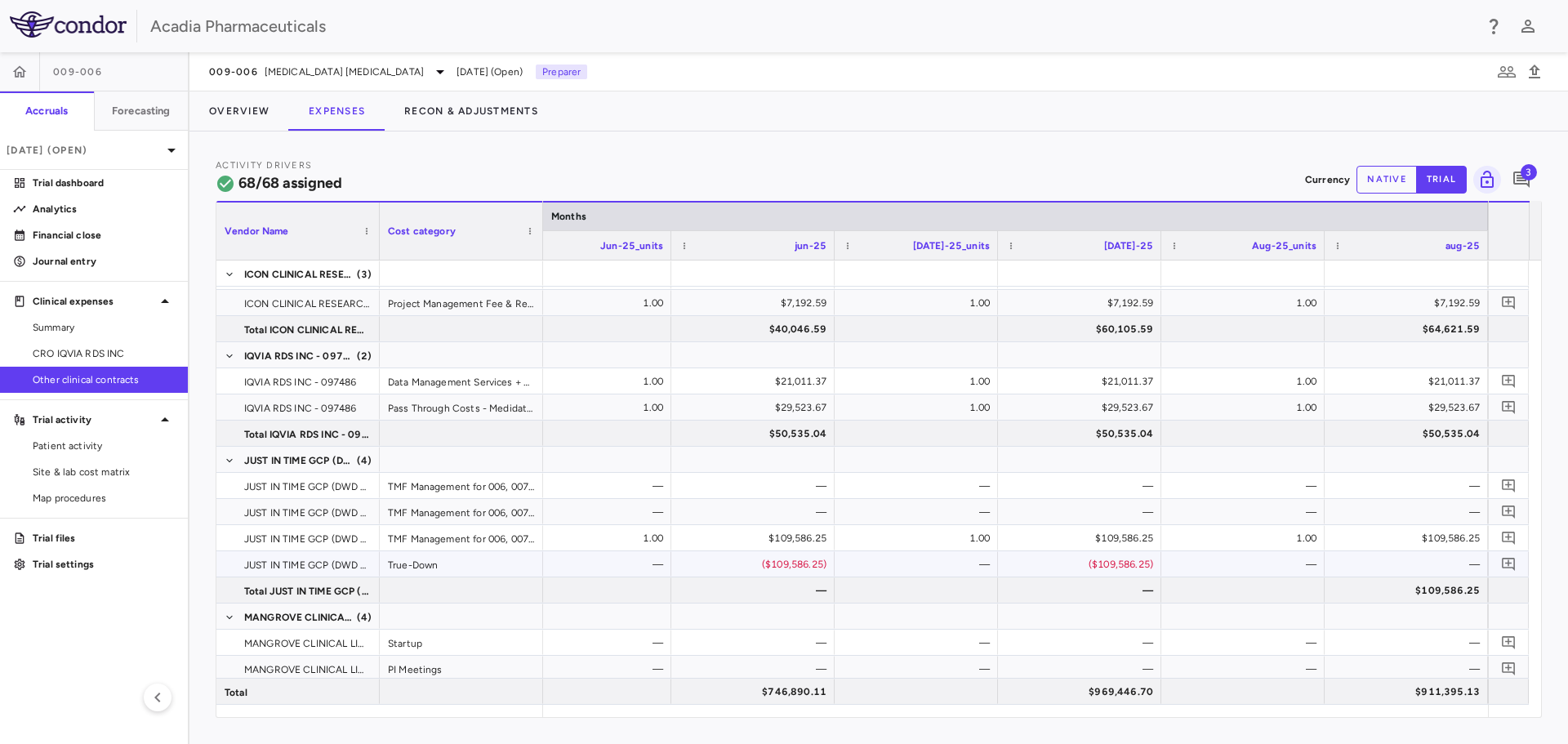
click at [1462, 560] on div "—" at bounding box center [1409, 564] width 140 height 26
click at [1510, 558] on icon "Add comment" at bounding box center [1507, 564] width 13 height 13
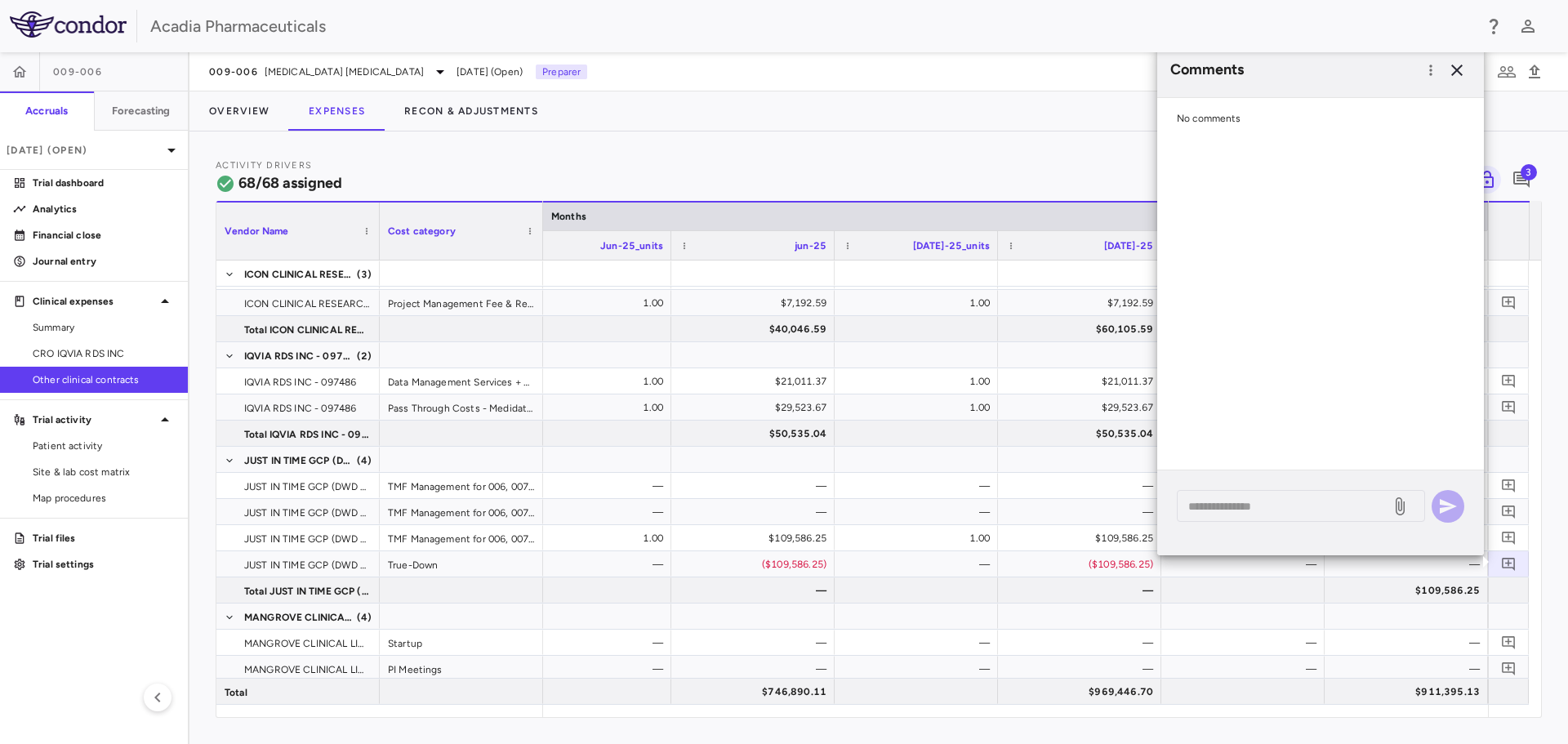
click at [1439, 554] on div "* ​" at bounding box center [1320, 513] width 327 height 85
click at [1444, 565] on div "Comments No comments * ​" at bounding box center [1320, 312] width 327 height 538
click at [1459, 71] on icon "button" at bounding box center [1457, 71] width 20 height 20
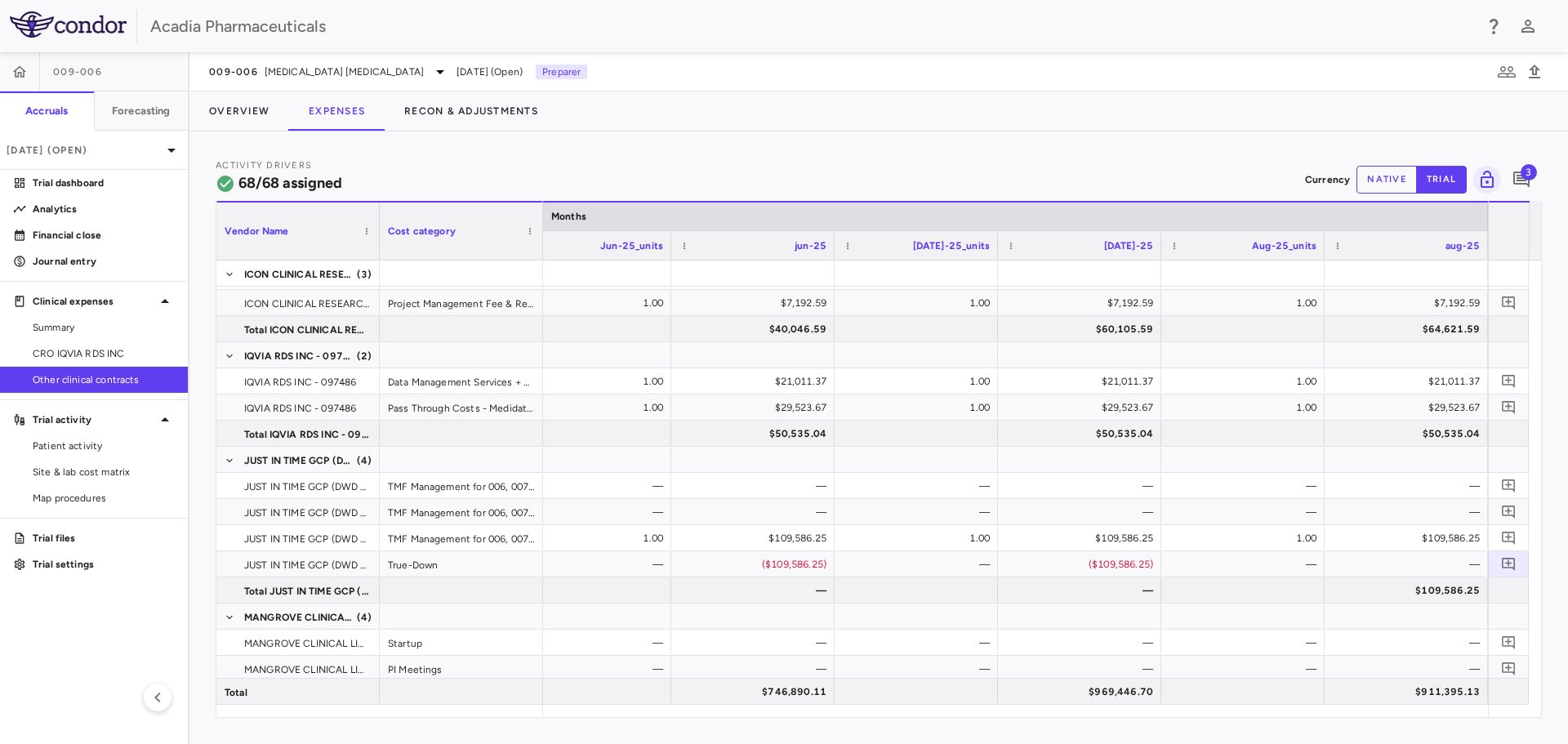
click at [1395, 175] on button "native" at bounding box center [1386, 179] width 61 height 28
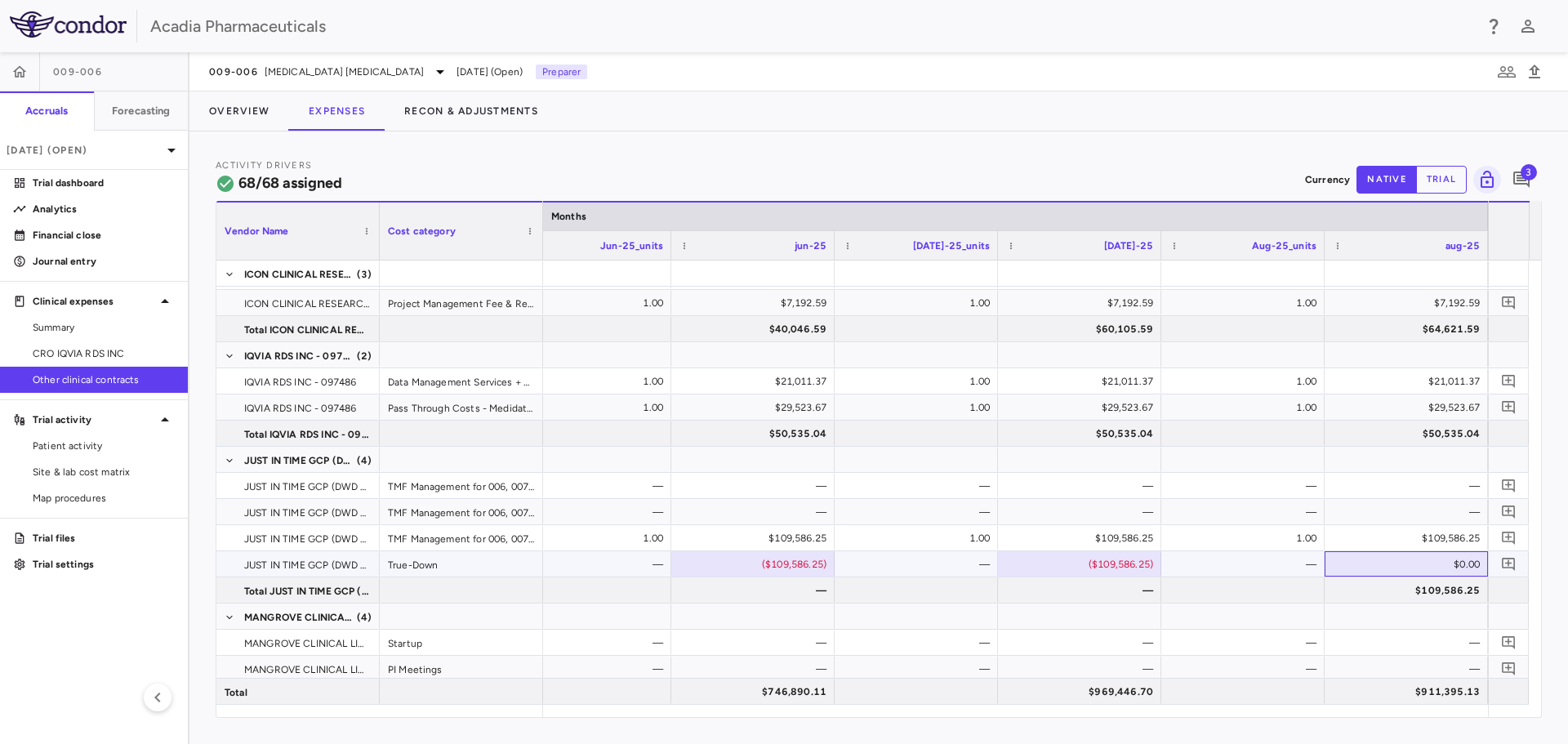
click at [1465, 564] on div "$0.00" at bounding box center [1409, 564] width 140 height 26
type input "**********"
click at [1408, 595] on div "$109,586.25" at bounding box center [1409, 590] width 140 height 26
click at [113, 233] on p "Financial close" at bounding box center [103, 235] width 142 height 14
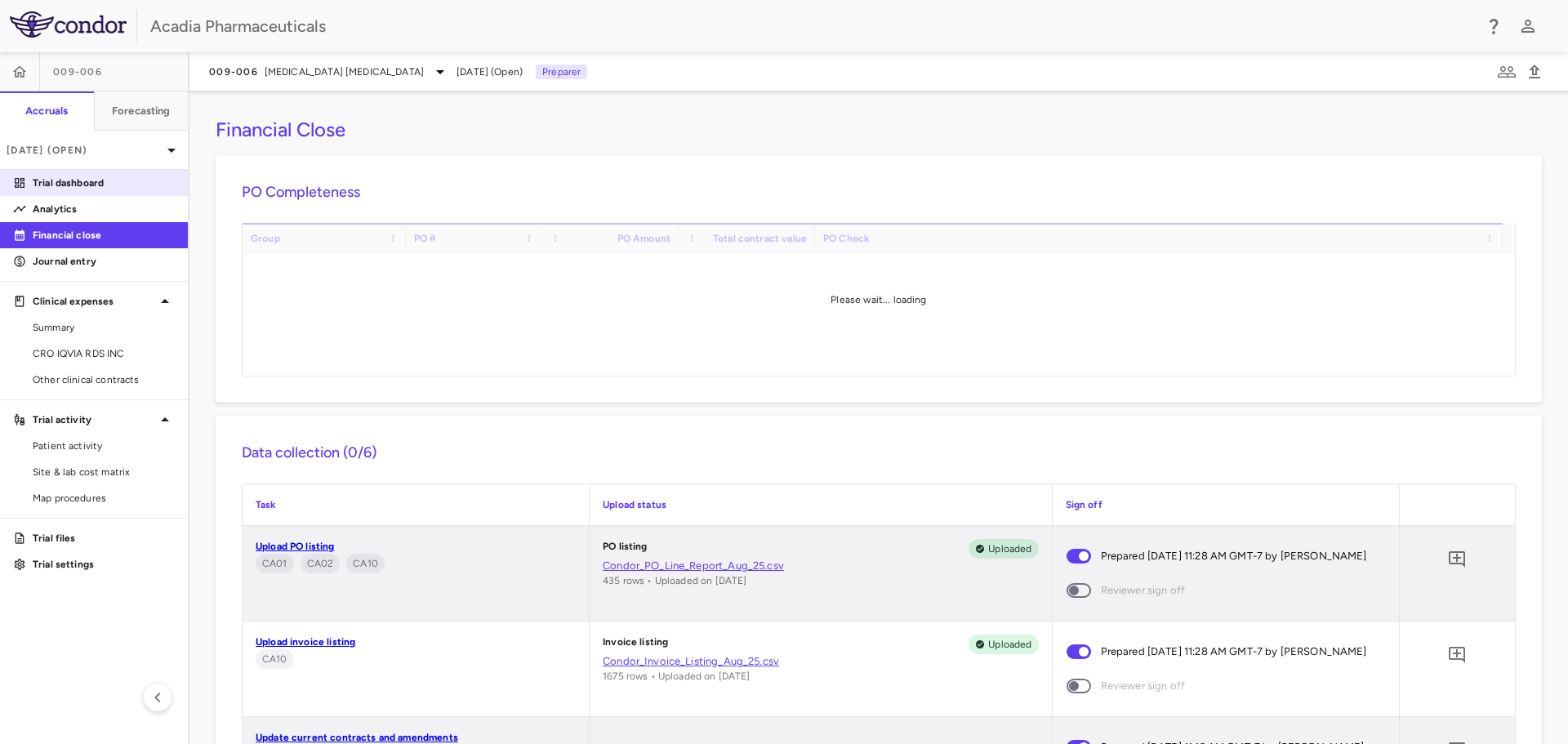
click at [94, 185] on p "Trial dashboard" at bounding box center [103, 183] width 142 height 14
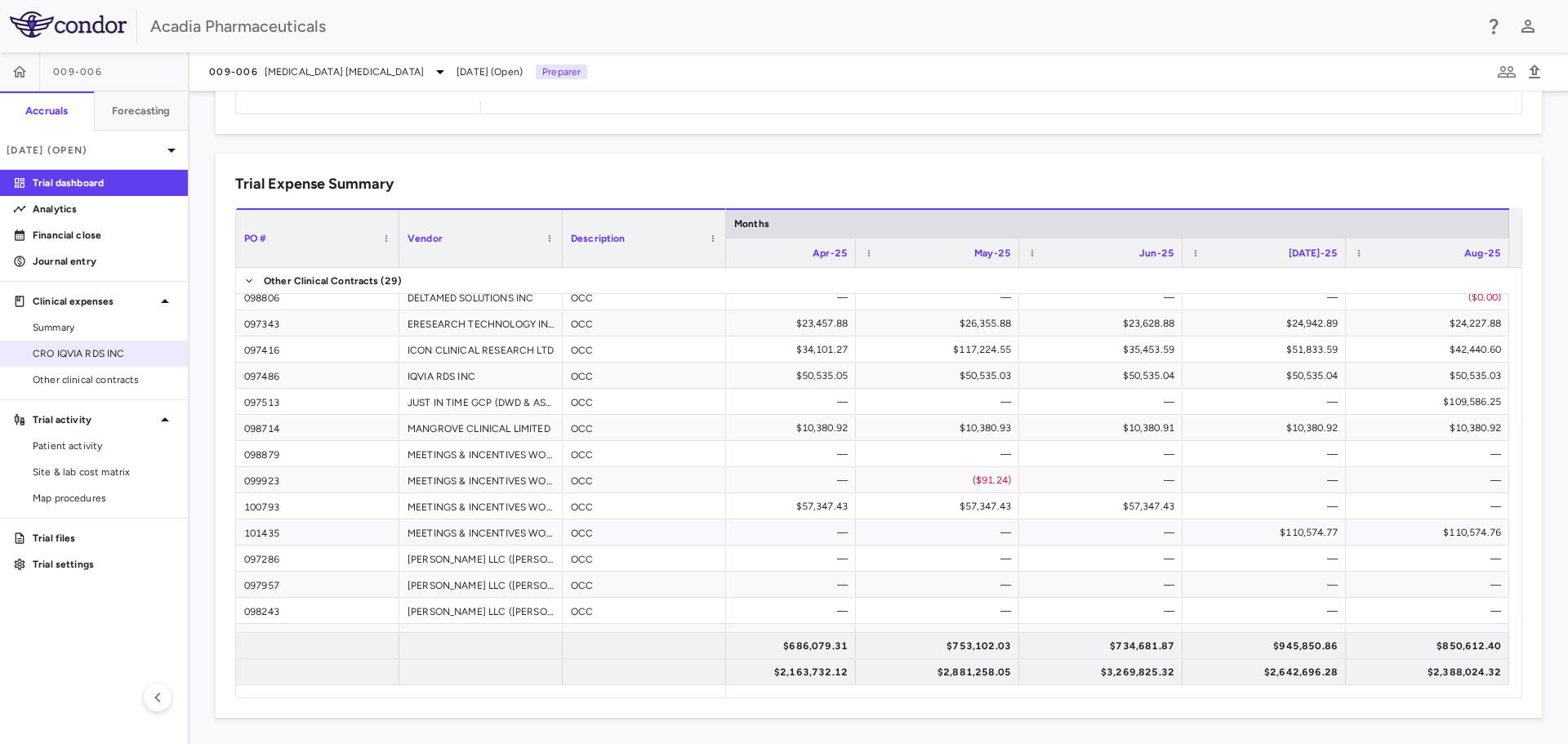
click at [82, 344] on link "CRO IQVIA RDS INC" at bounding box center [94, 353] width 188 height 24
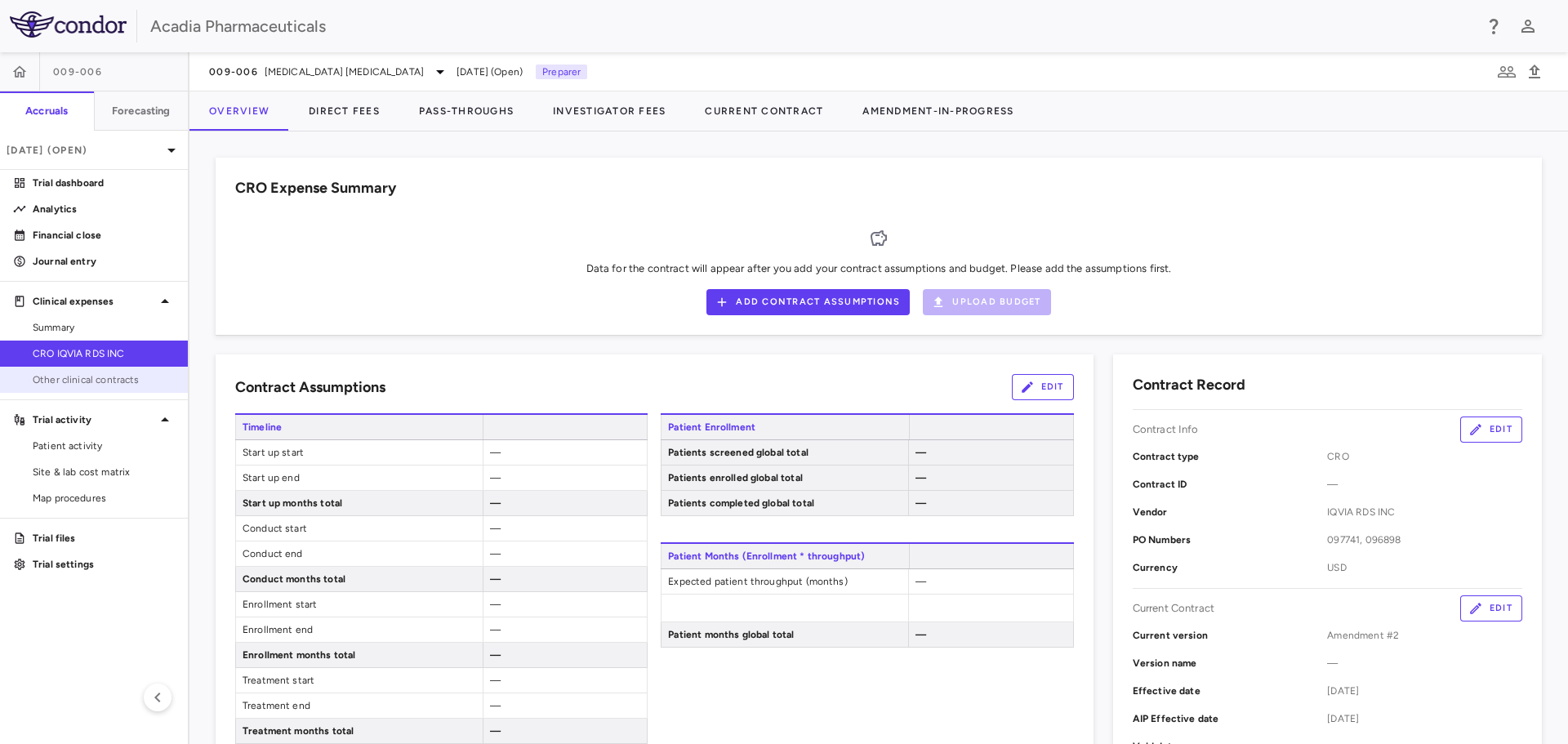
click at [92, 386] on span "Other clinical contracts" at bounding box center [103, 379] width 142 height 14
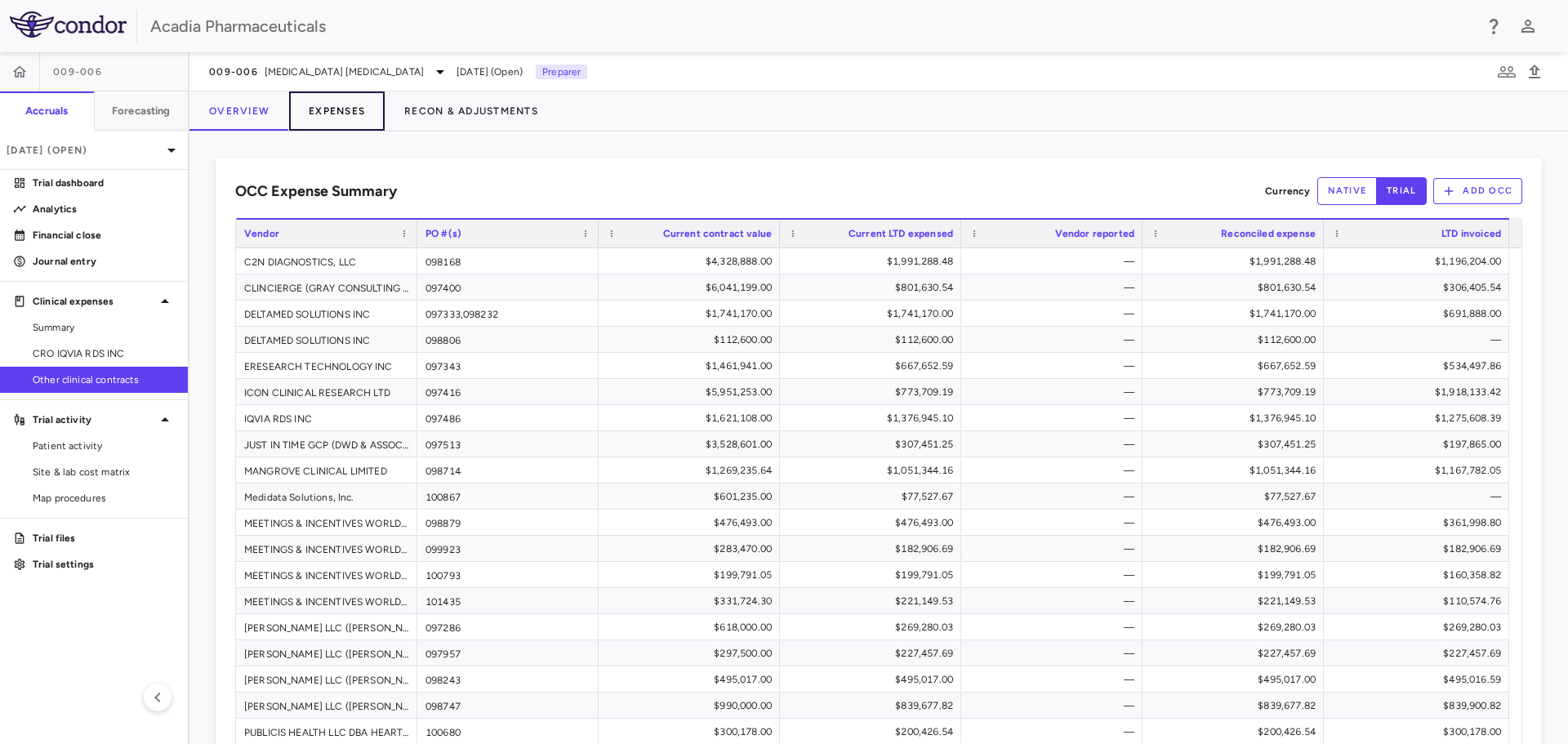
click at [347, 116] on button "Expenses" at bounding box center [337, 110] width 96 height 39
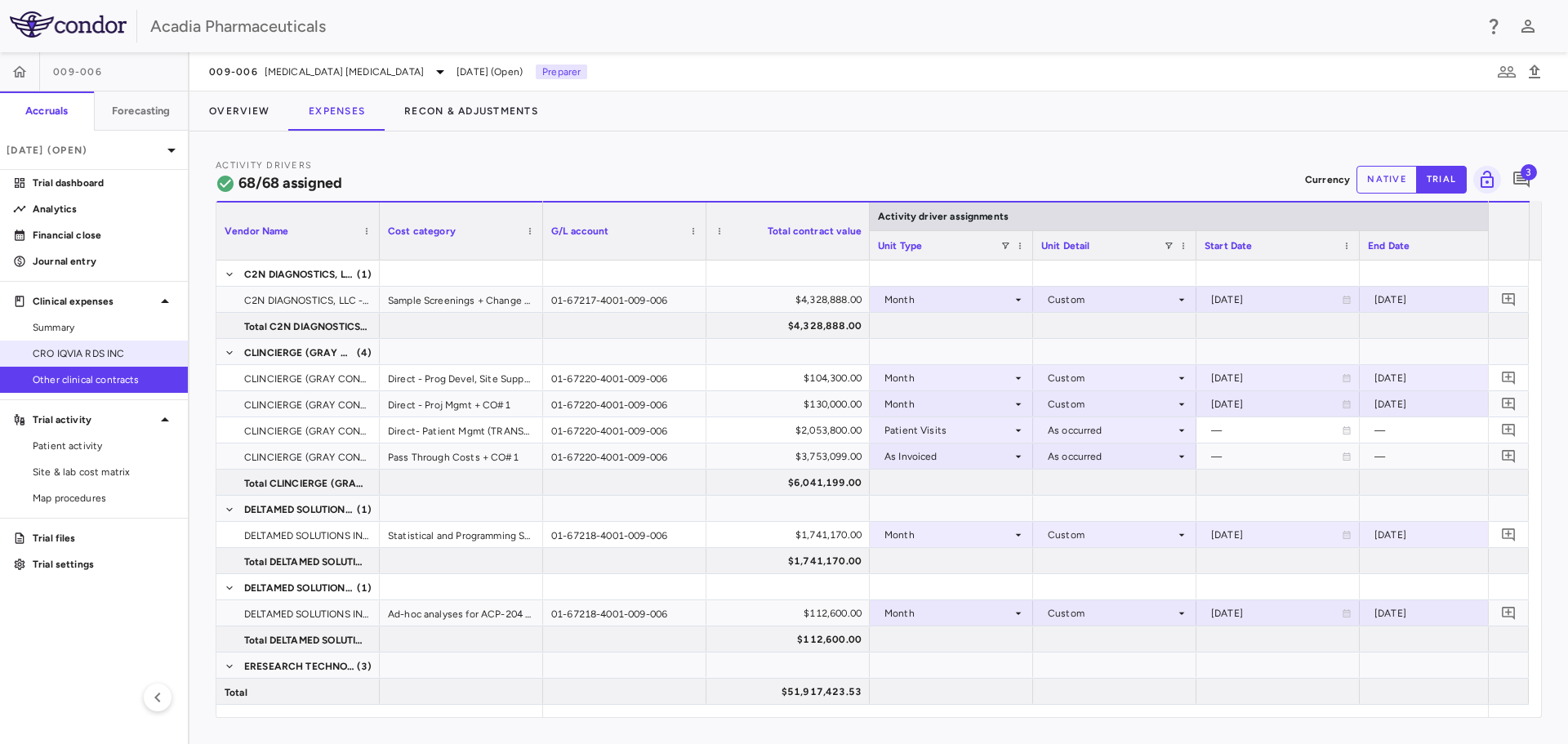
click at [95, 348] on span "CRO IQVIA RDS INC" at bounding box center [103, 354] width 142 height 14
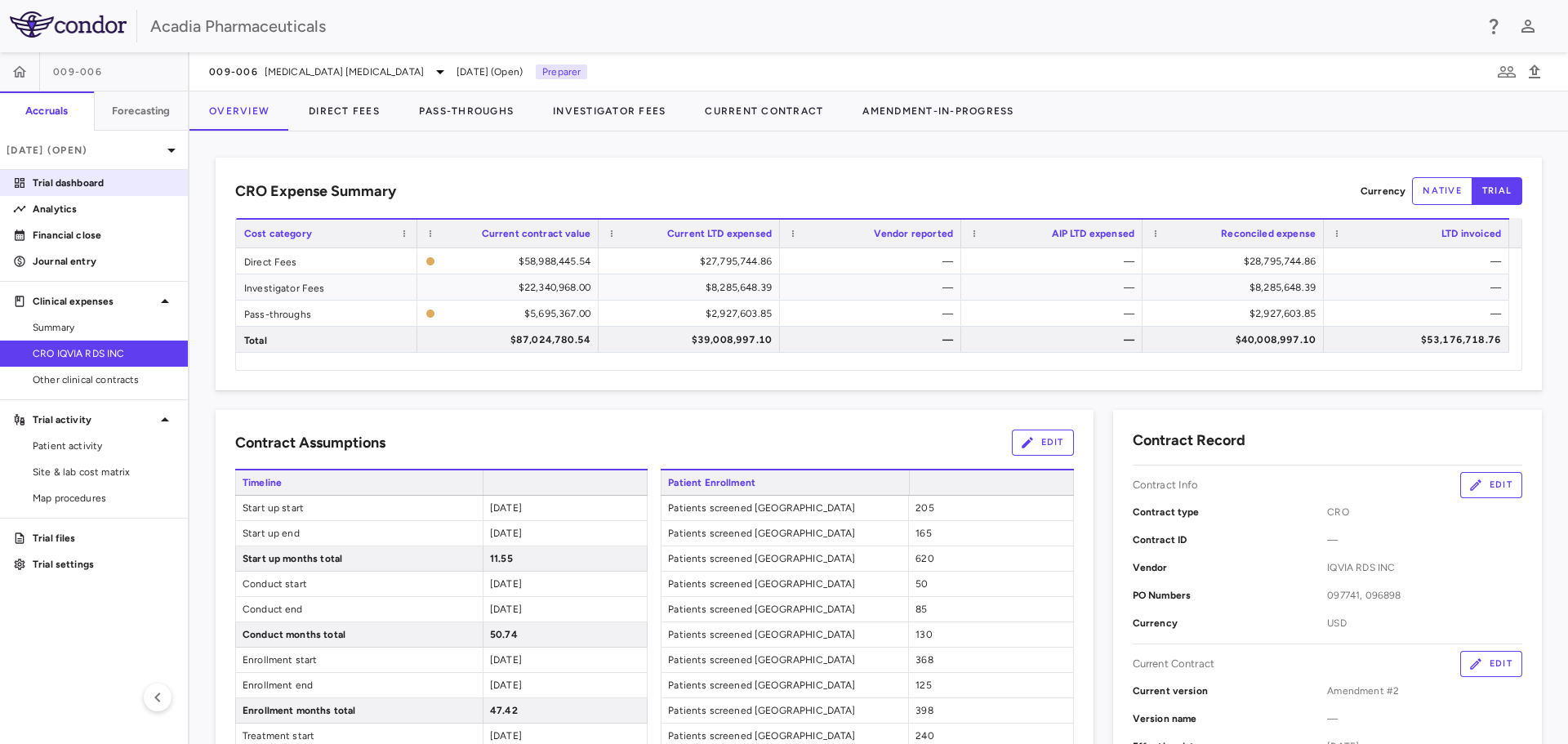
click at [70, 182] on p "Trial dashboard" at bounding box center [103, 183] width 142 height 14
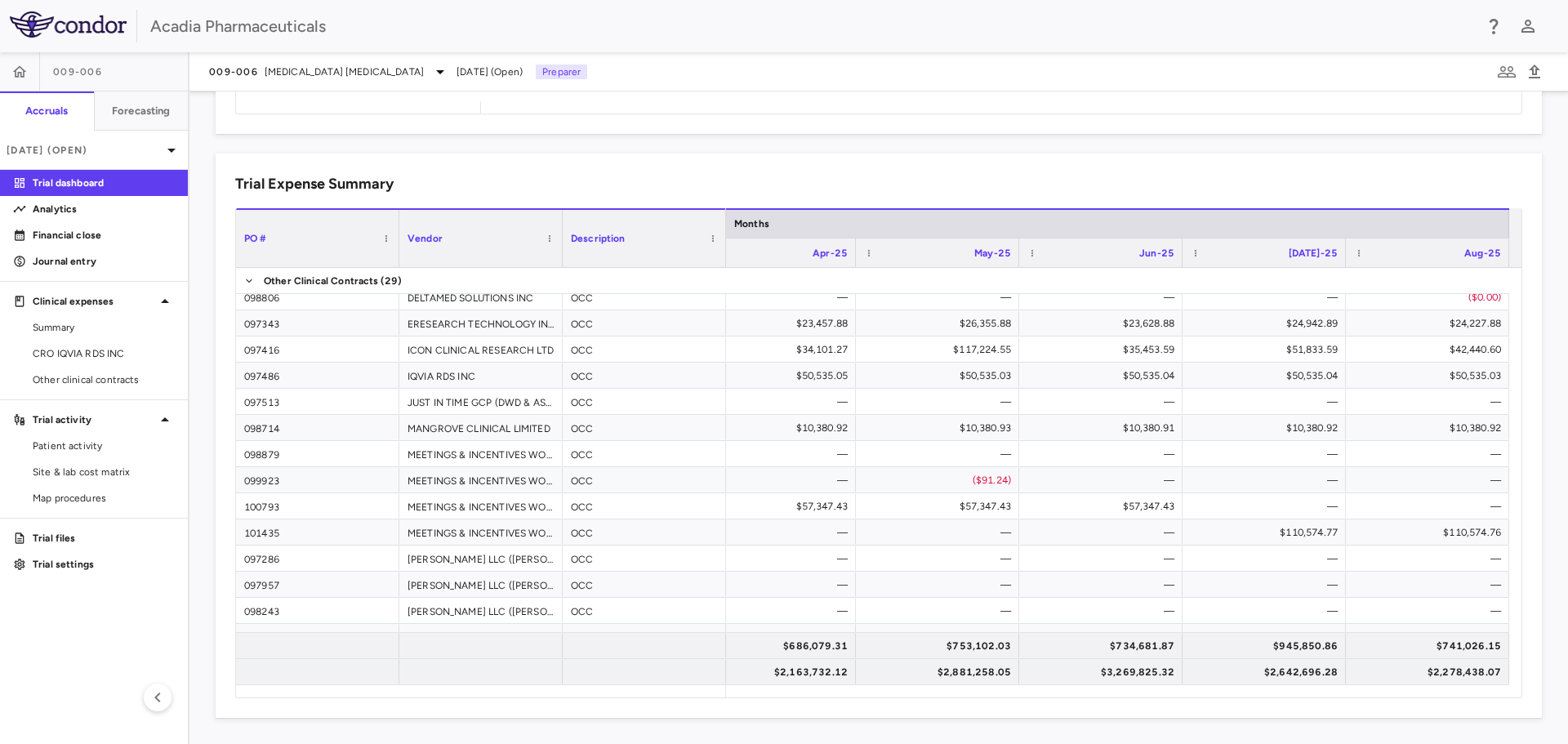
drag, startPoint x: 100, startPoint y: 205, endPoint x: 217, endPoint y: 204, distance: 117.0
click at [100, 205] on p "Analytics" at bounding box center [103, 209] width 142 height 14
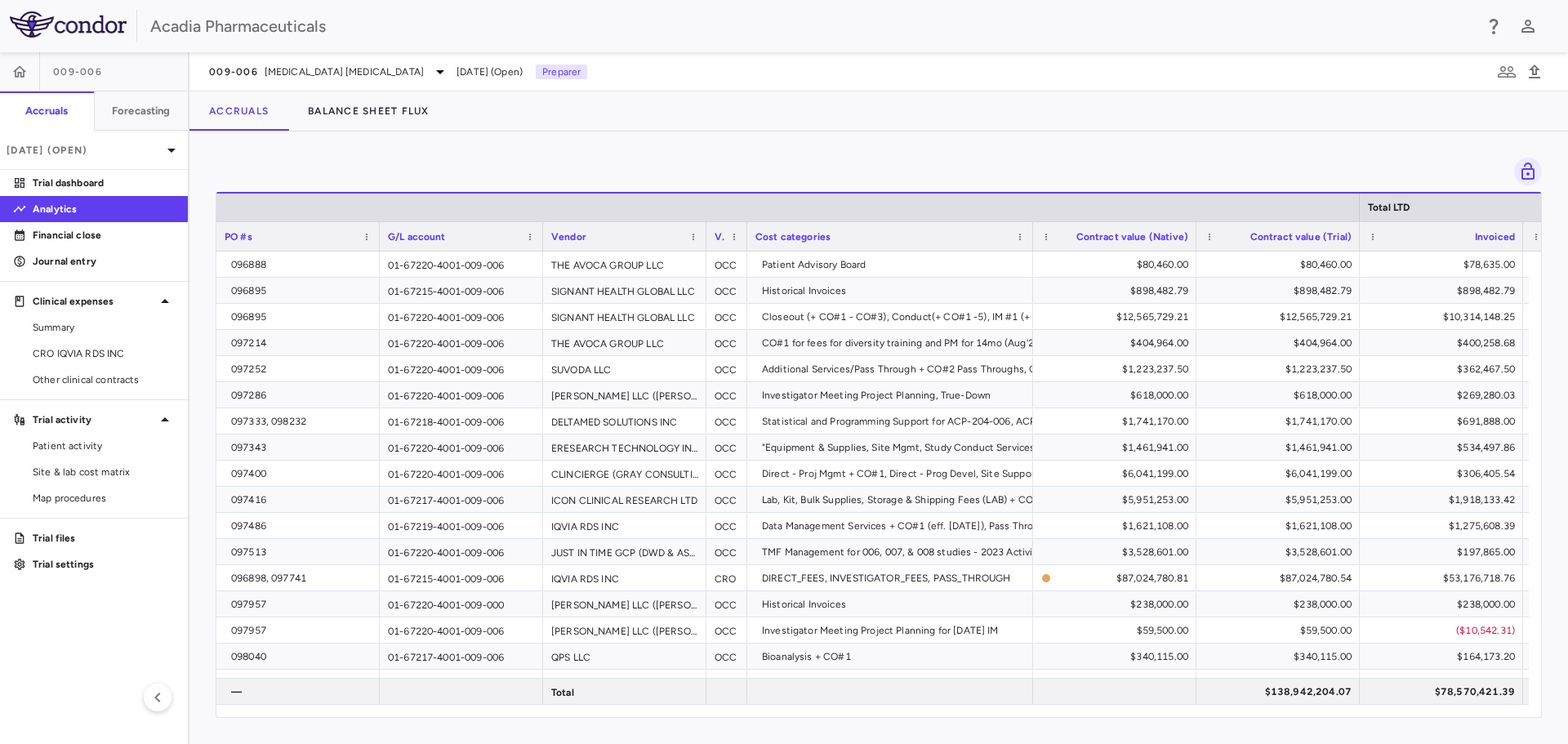
click at [704, 236] on div at bounding box center [705, 236] width 6 height 29
click at [694, 236] on span at bounding box center [693, 236] width 10 height 10
click at [712, 265] on span "Sort Ascending" at bounding box center [766, 262] width 121 height 23
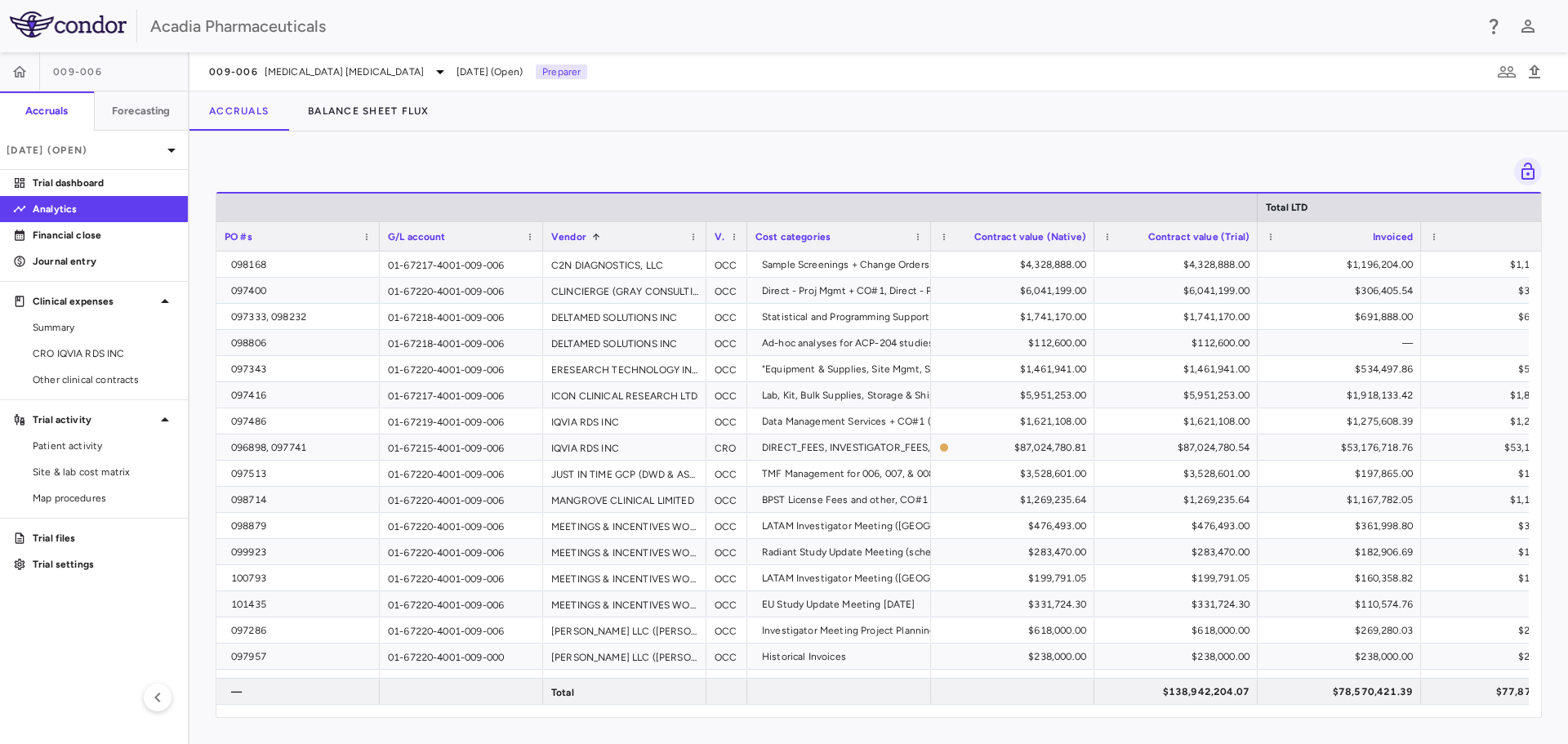
drag, startPoint x: 1031, startPoint y: 243, endPoint x: 958, endPoint y: 228, distance: 74.5
click at [928, 238] on div at bounding box center [929, 236] width 6 height 29
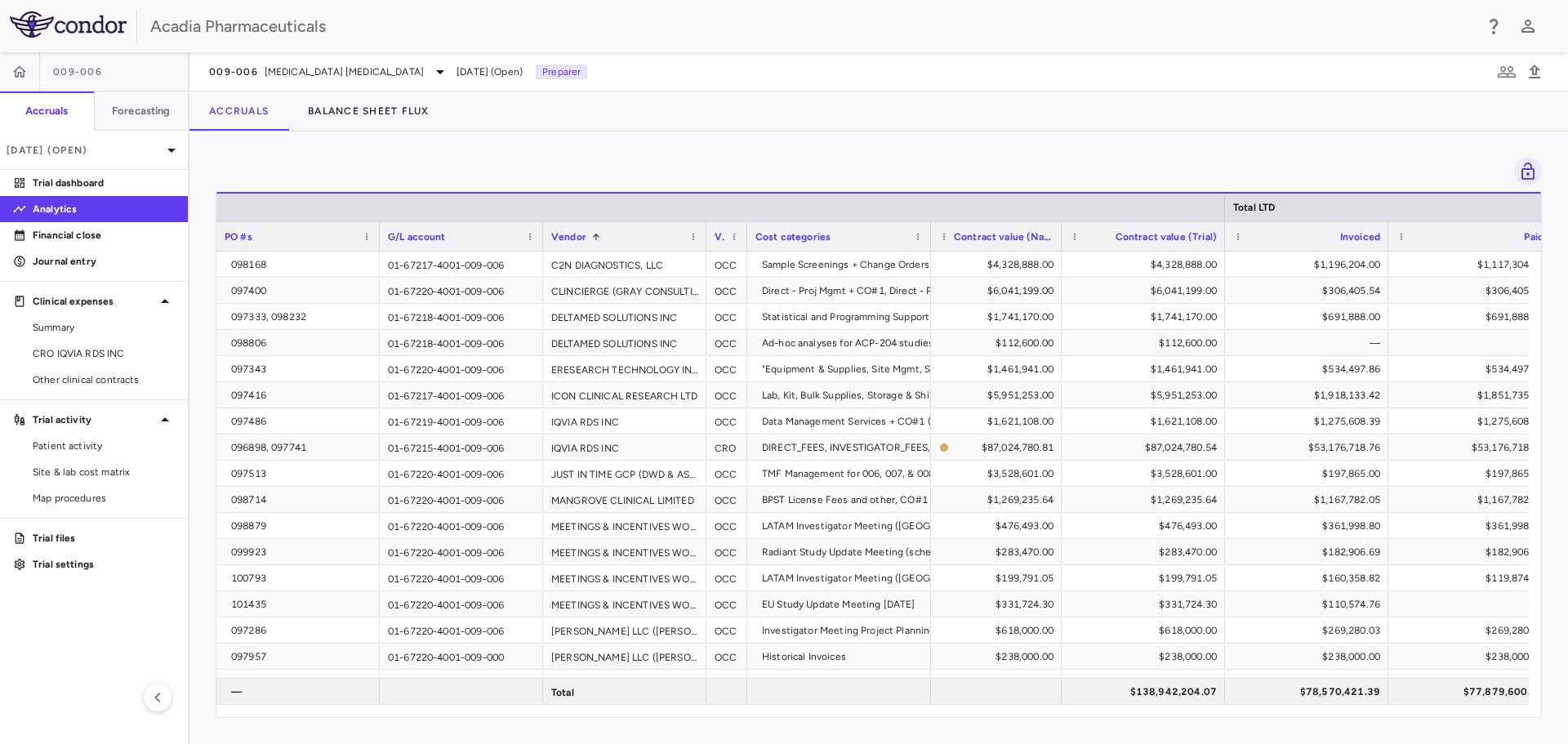
drag, startPoint x: 1091, startPoint y: 247, endPoint x: 1058, endPoint y: 247, distance: 33.0
click at [1058, 247] on div at bounding box center [1060, 236] width 6 height 29
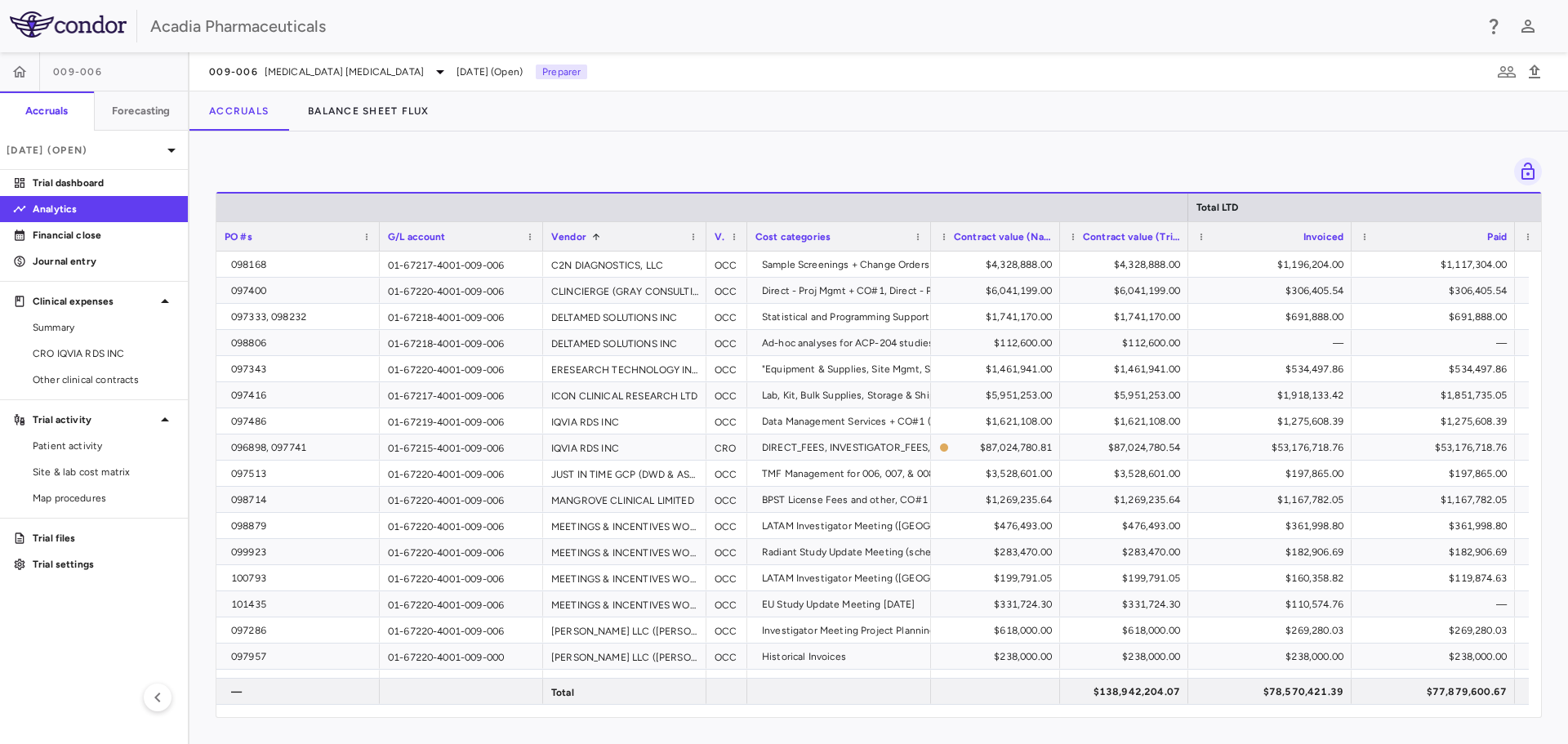
drag, startPoint x: 1221, startPoint y: 241, endPoint x: 1217, endPoint y: 293, distance: 52.2
click at [1185, 248] on div at bounding box center [1186, 236] width 6 height 29
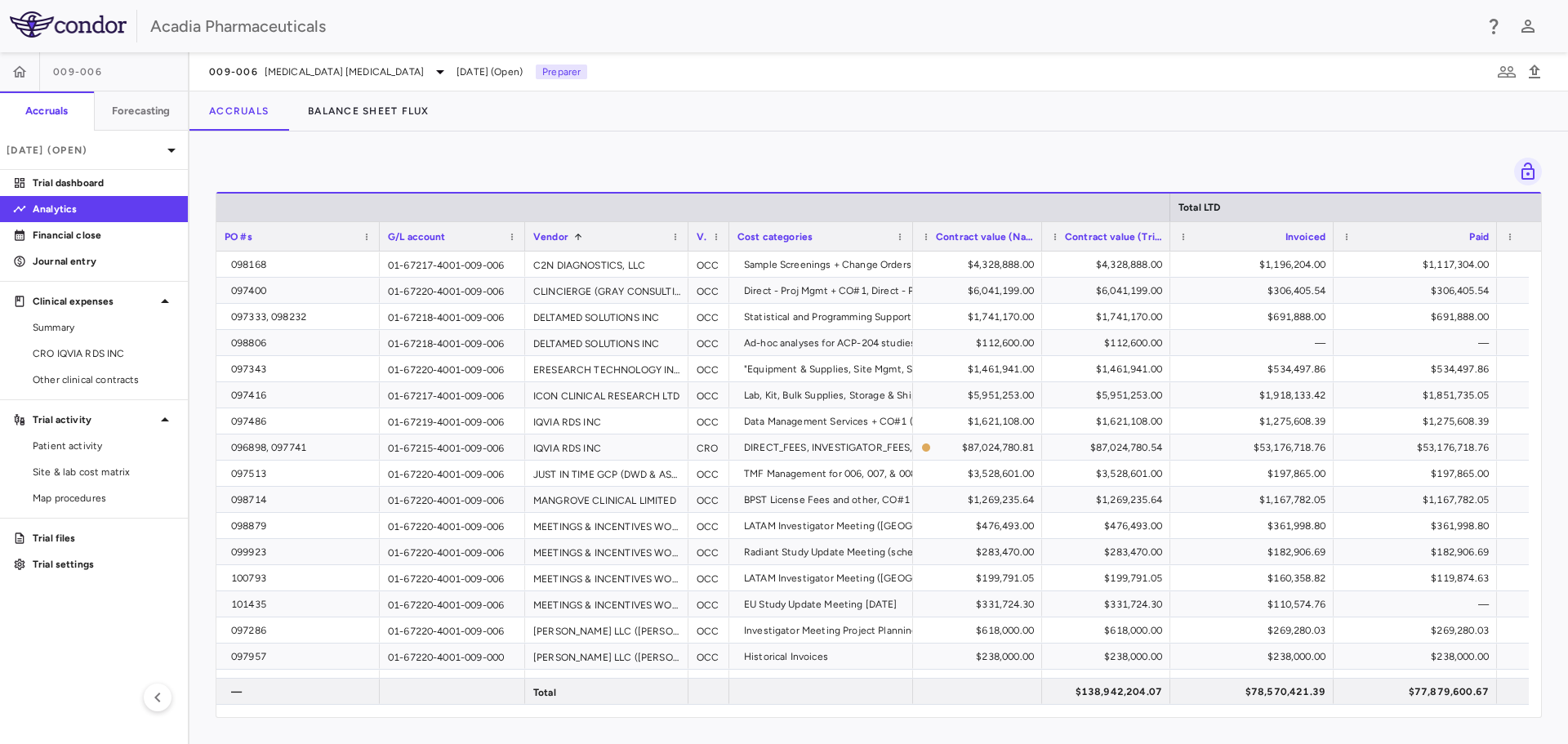
drag, startPoint x: 542, startPoint y: 239, endPoint x: 524, endPoint y: 238, distance: 18.0
click at [524, 238] on div at bounding box center [524, 236] width 6 height 29
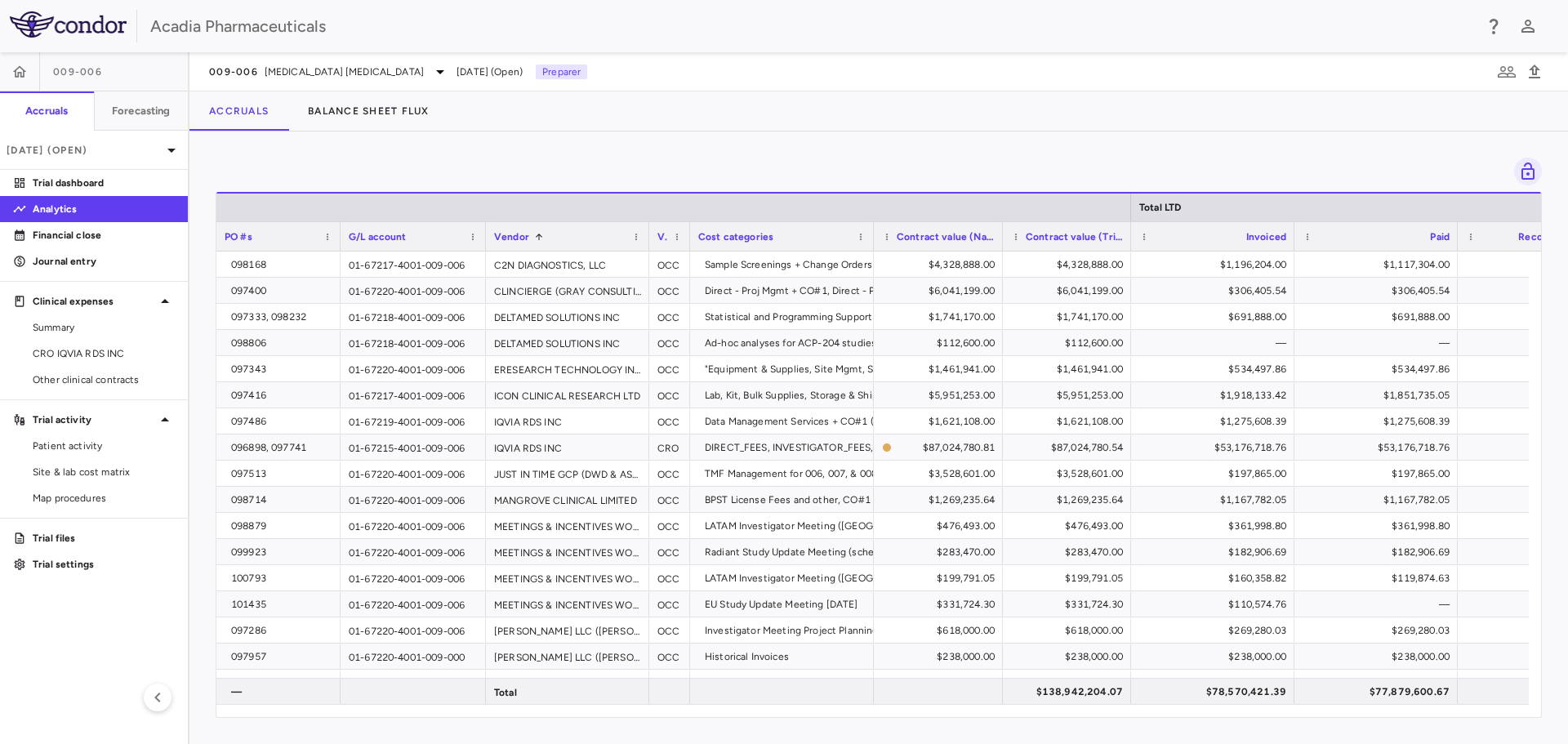
drag, startPoint x: 377, startPoint y: 242, endPoint x: 338, endPoint y: 241, distance: 39.0
click at [338, 241] on div at bounding box center [339, 236] width 6 height 29
click at [617, 579] on span "Export" at bounding box center [657, 579] width 138 height 23
click at [847, 610] on span "Excel Export" at bounding box center [831, 608] width 77 height 23
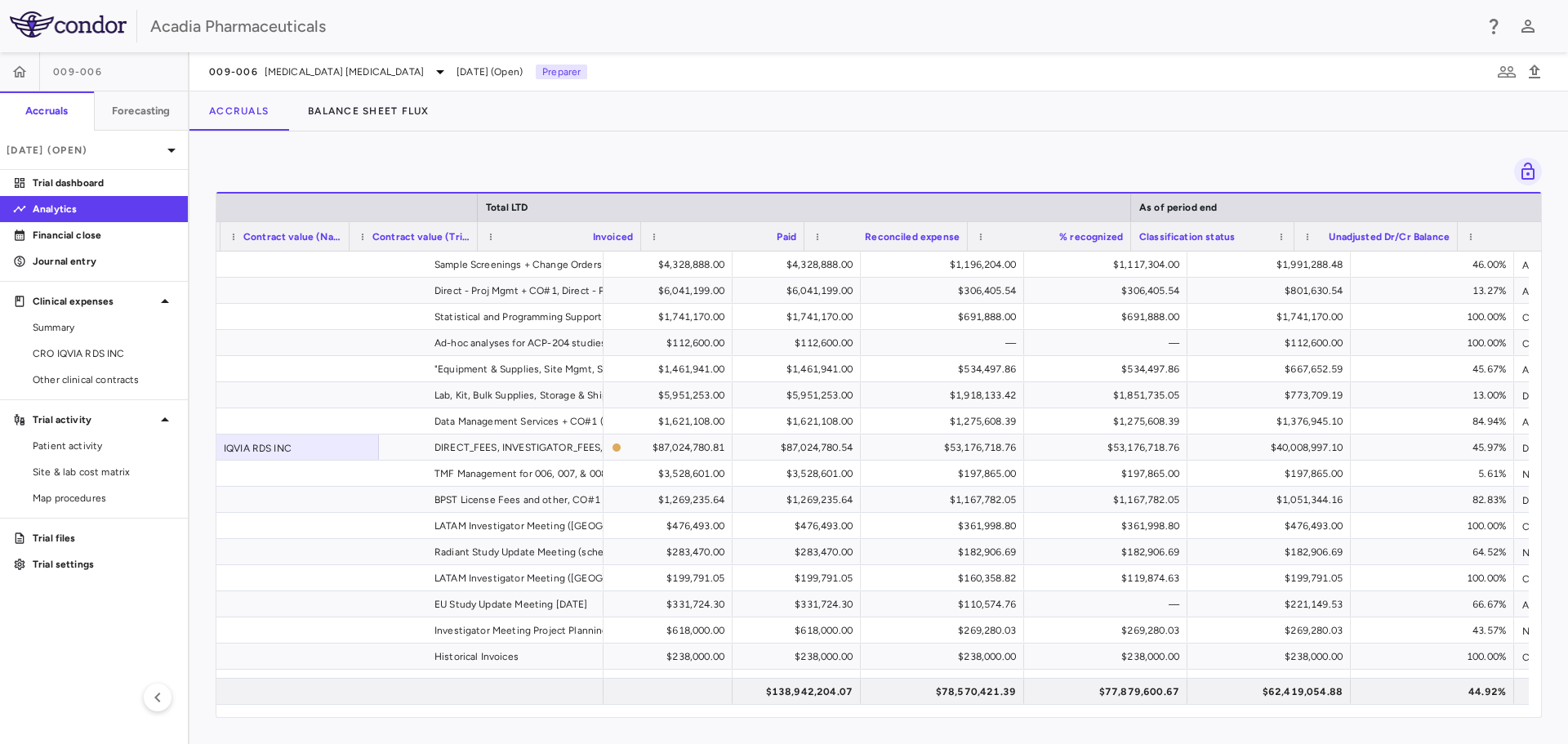
scroll to position [0, 653]
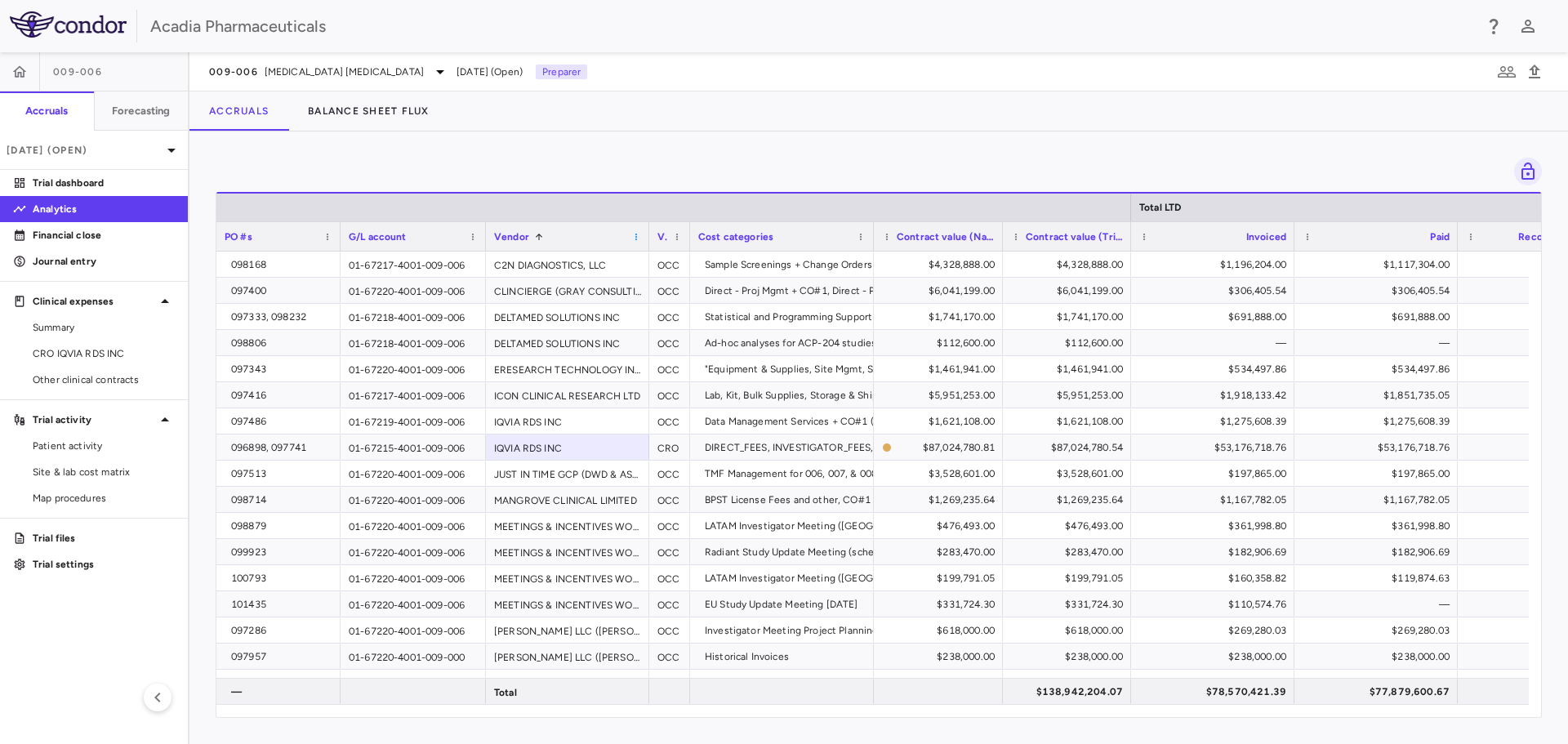
click at [635, 234] on span at bounding box center [636, 236] width 10 height 10
click at [325, 238] on span at bounding box center [327, 236] width 10 height 10
click at [517, 344] on span "Pin Left" at bounding box center [527, 347] width 62 height 23
click at [638, 238] on span at bounding box center [636, 236] width 10 height 10
click at [827, 348] on span "Pin Left" at bounding box center [835, 347] width 62 height 23
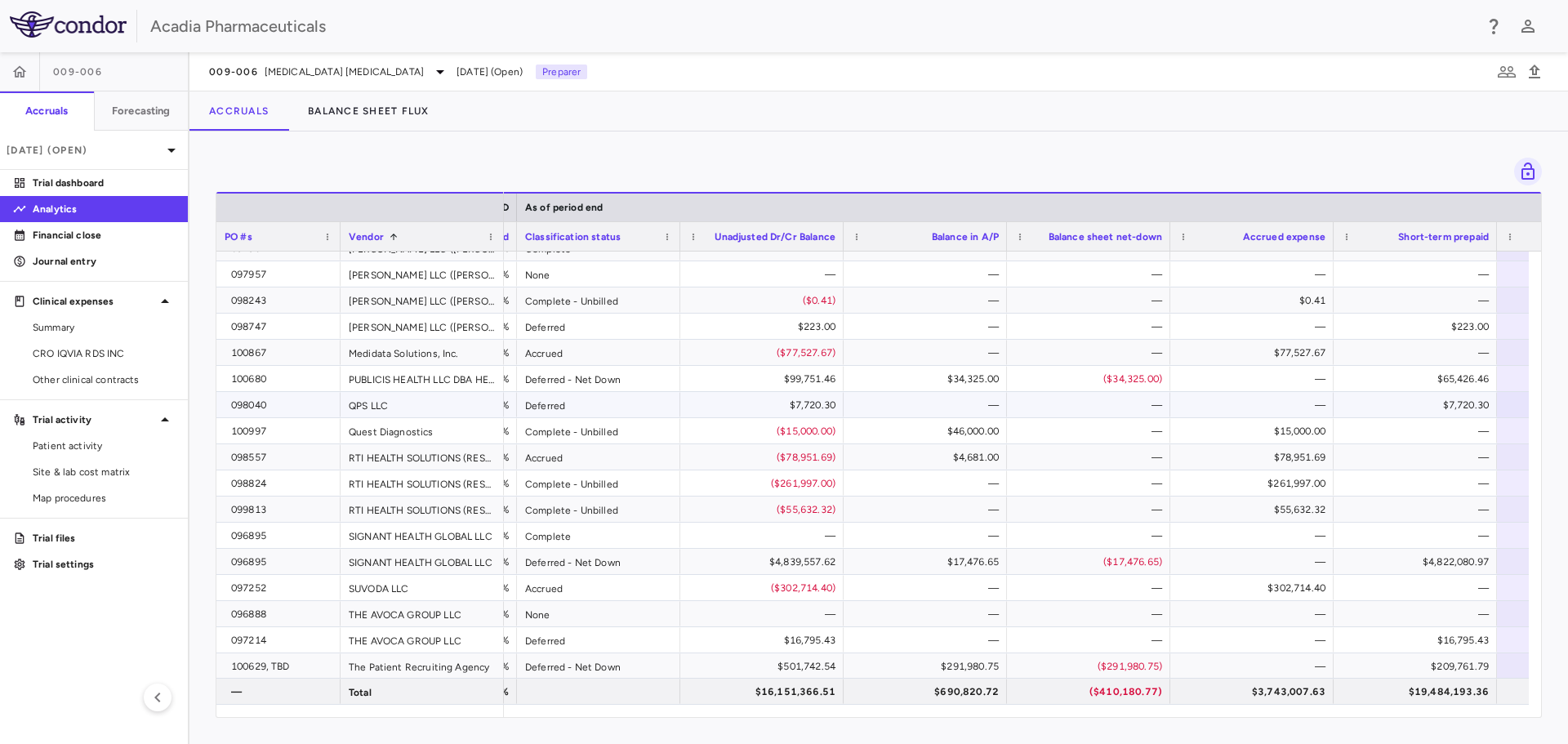
scroll to position [409, 0]
click at [363, 105] on button "Balance Sheet Flux" at bounding box center [369, 110] width 161 height 39
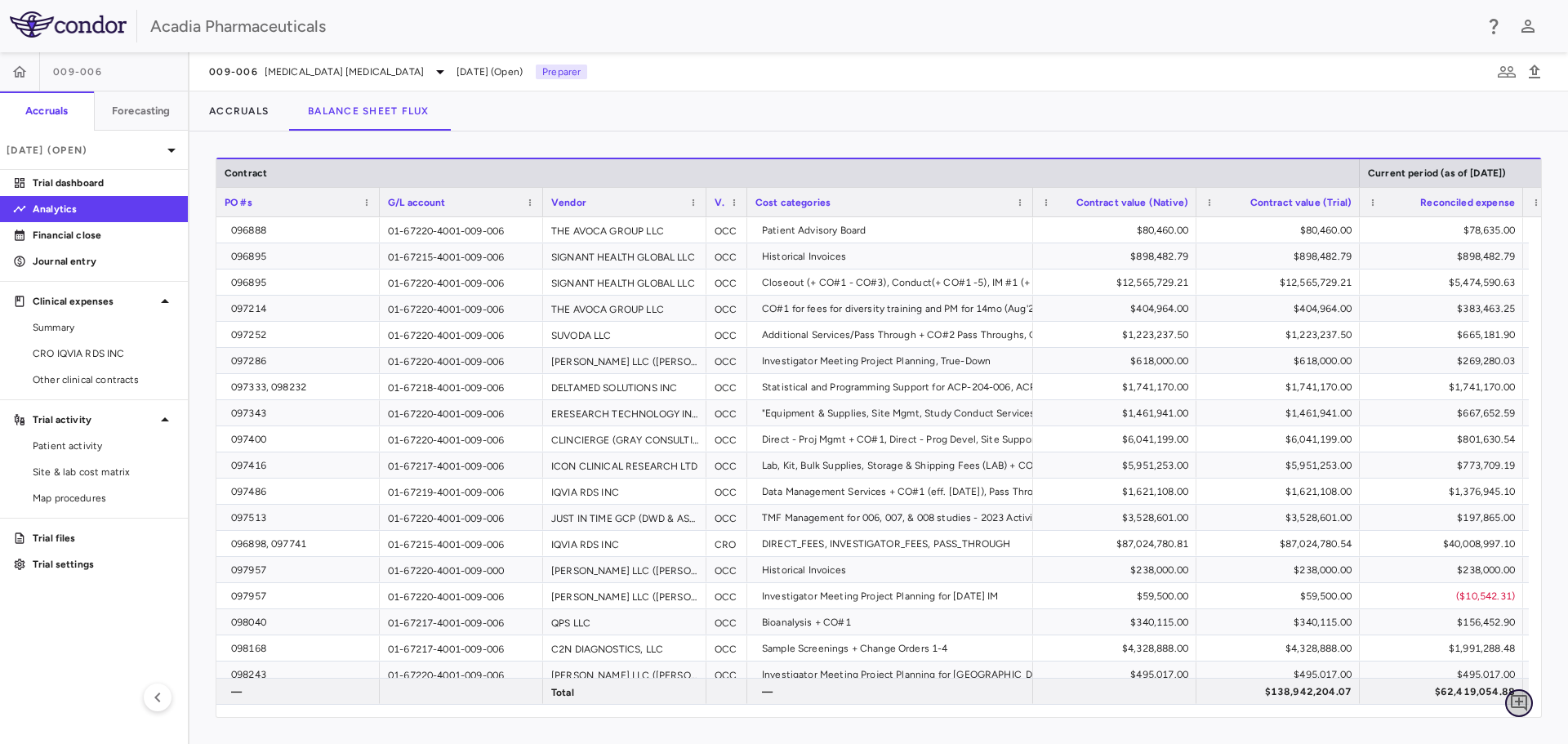
click at [1519, 699] on icon "Add comment" at bounding box center [1518, 703] width 16 height 16
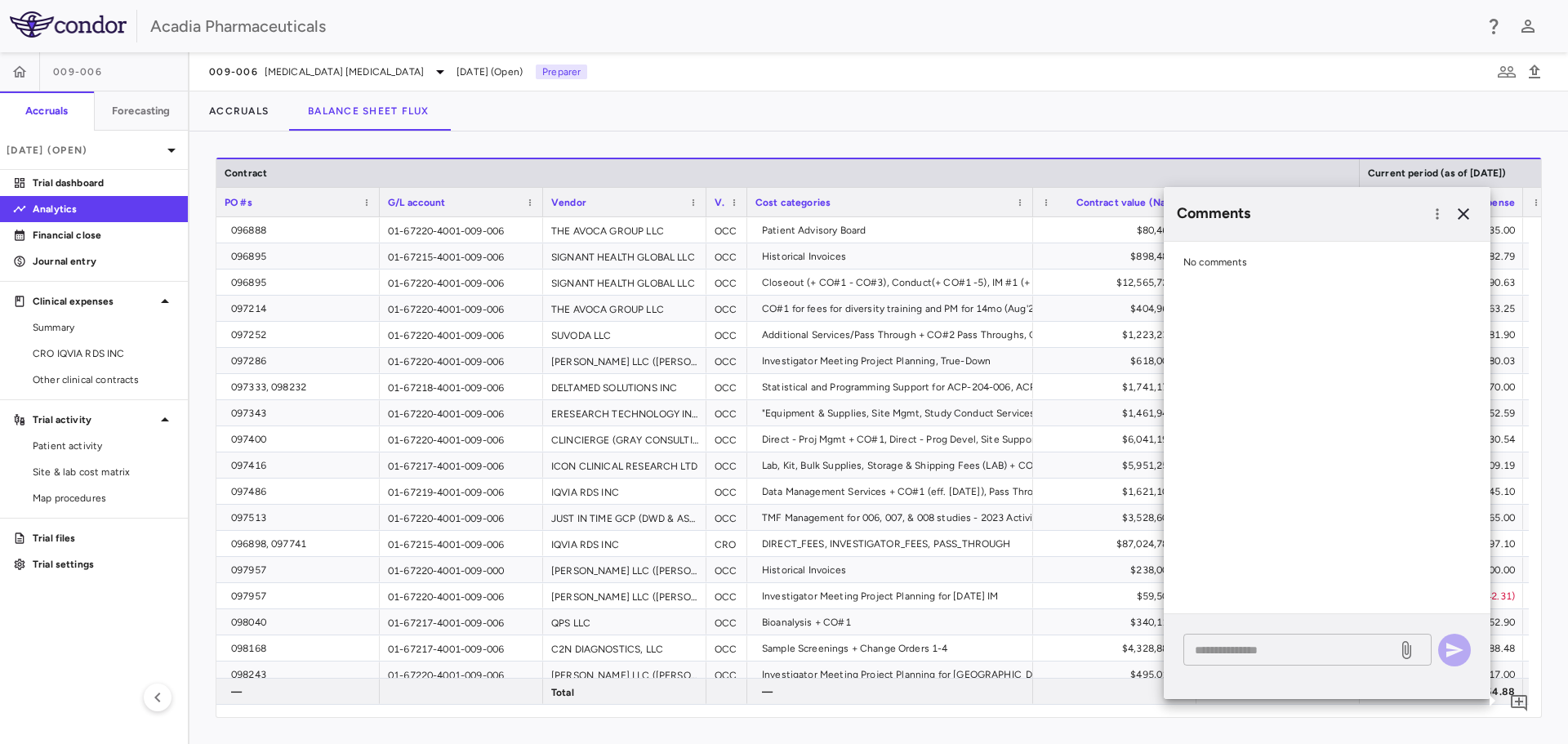
click at [1271, 653] on textarea at bounding box center [1289, 650] width 191 height 18
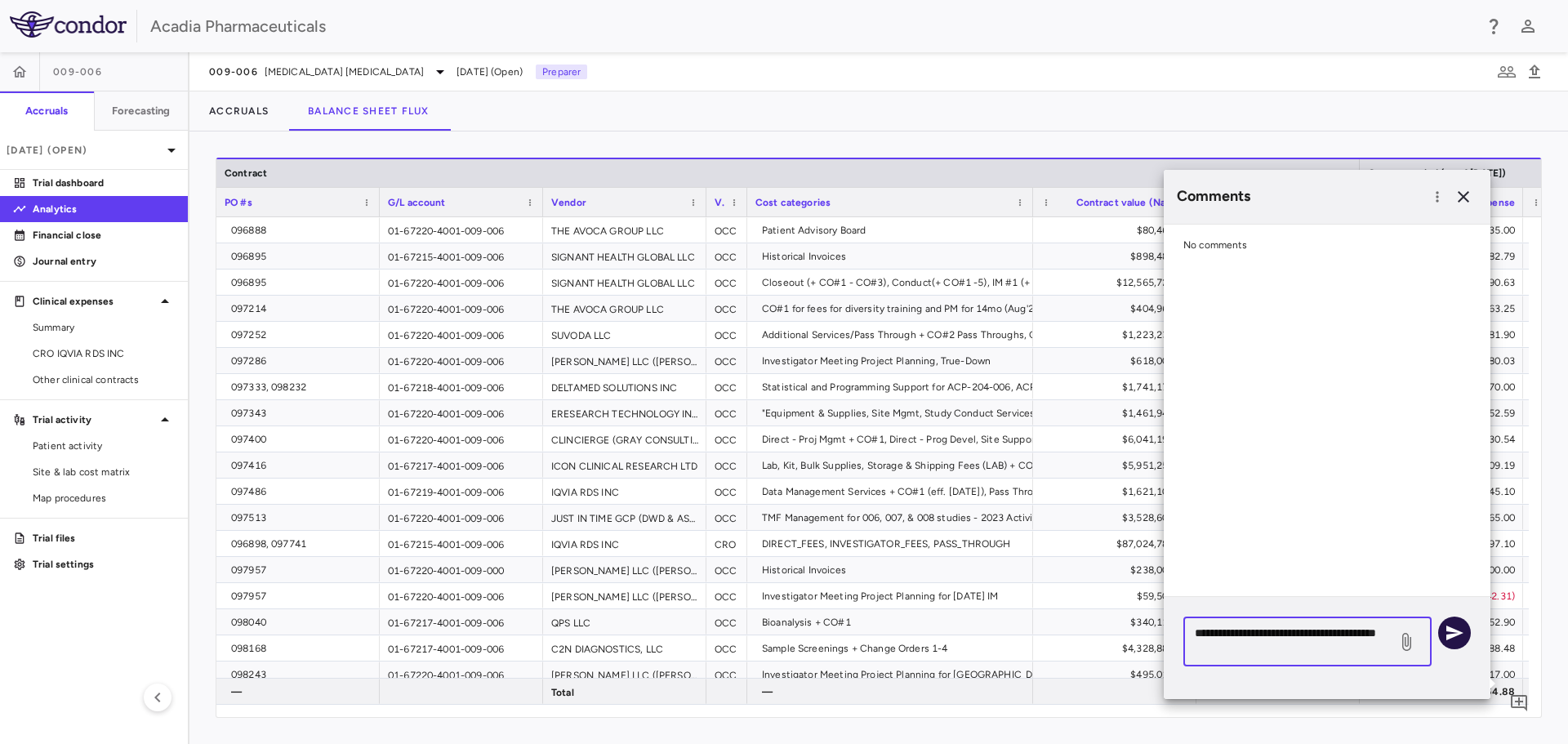
type textarea "**********"
click at [1459, 624] on icon "button" at bounding box center [1454, 634] width 20 height 20
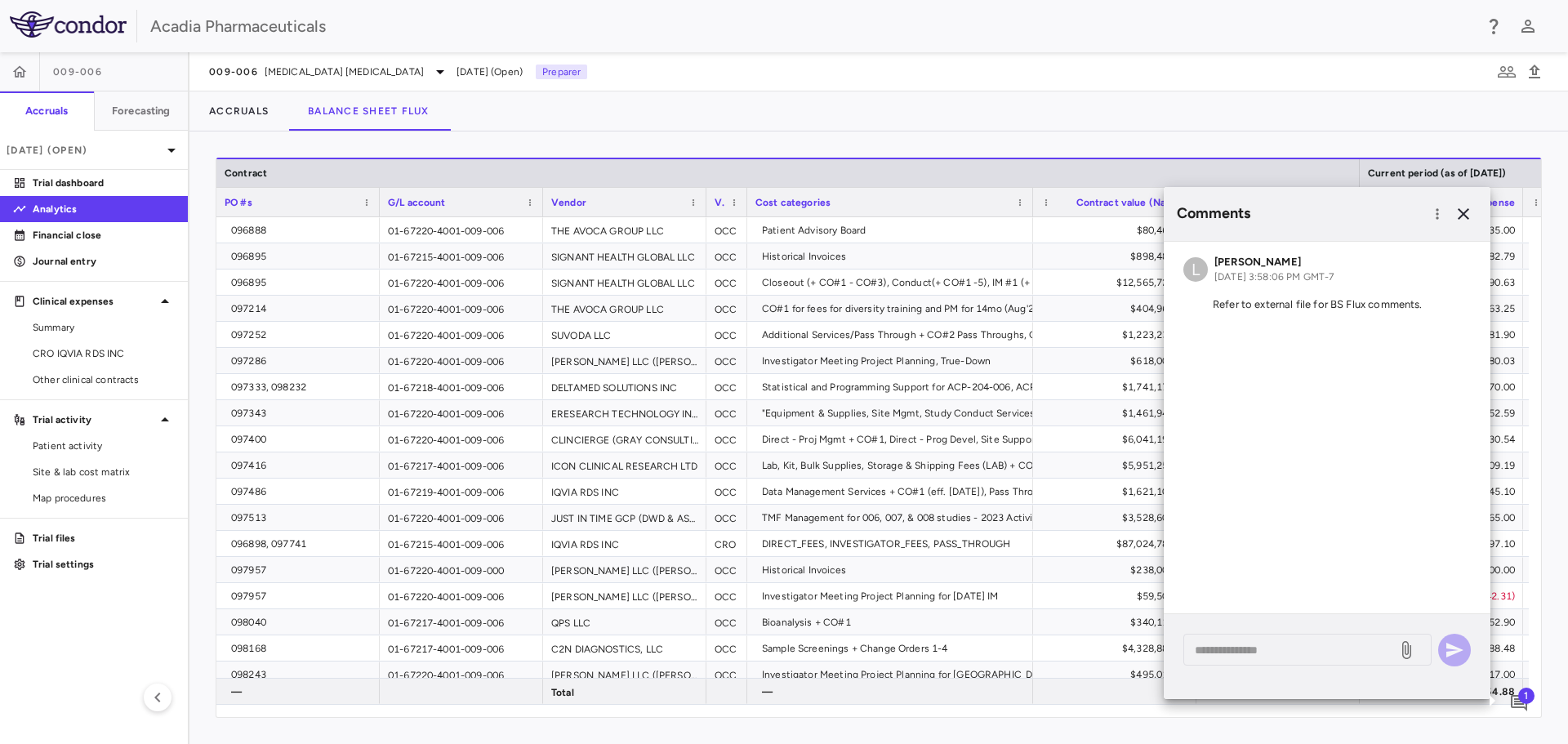
click at [985, 120] on div "Accruals Balance Sheet Flux" at bounding box center [878, 110] width 1378 height 39
click at [1461, 211] on icon "button" at bounding box center [1463, 215] width 20 height 20
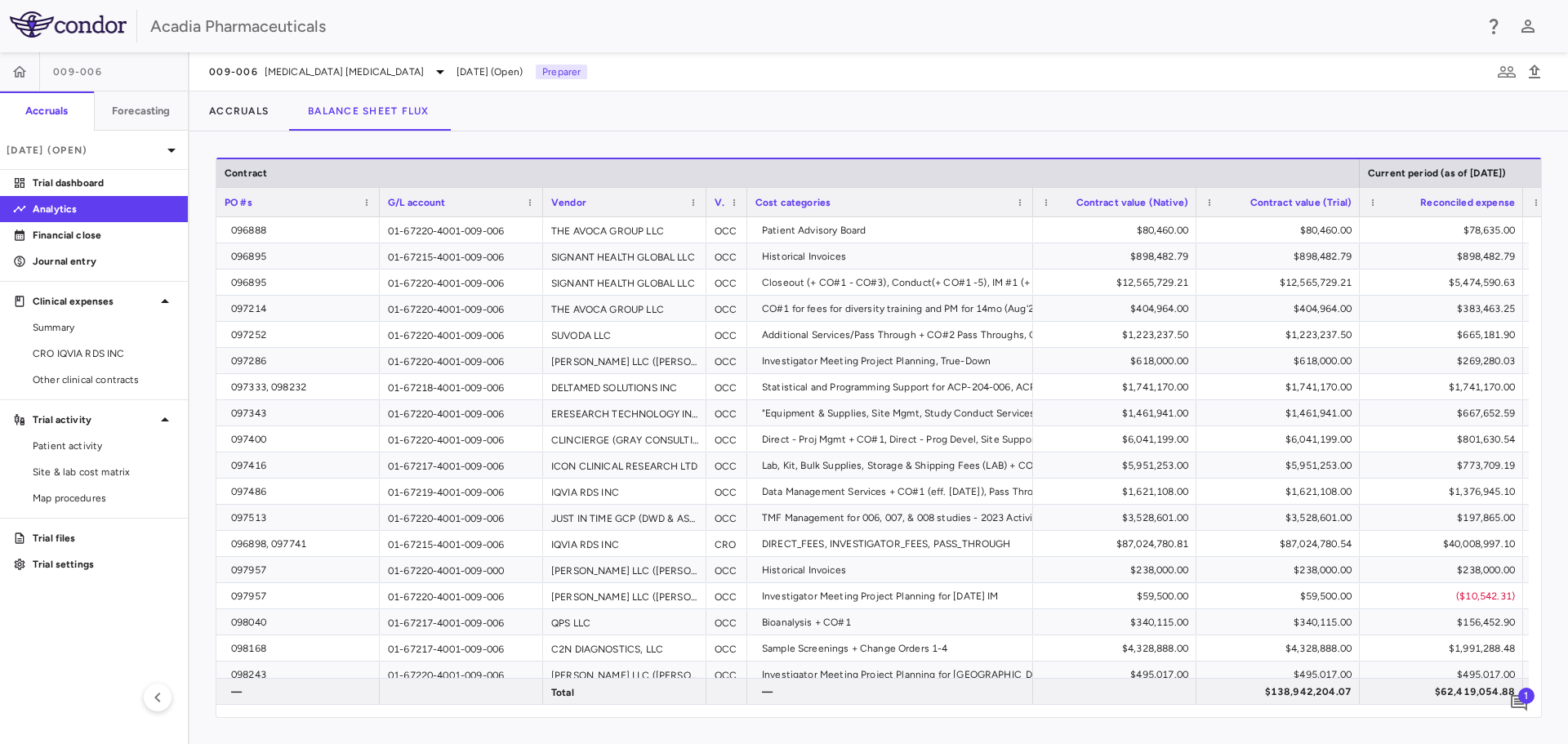
click at [707, 124] on div "Accruals Balance Sheet Flux" at bounding box center [878, 110] width 1378 height 39
click at [84, 258] on p "Journal entry" at bounding box center [103, 262] width 142 height 14
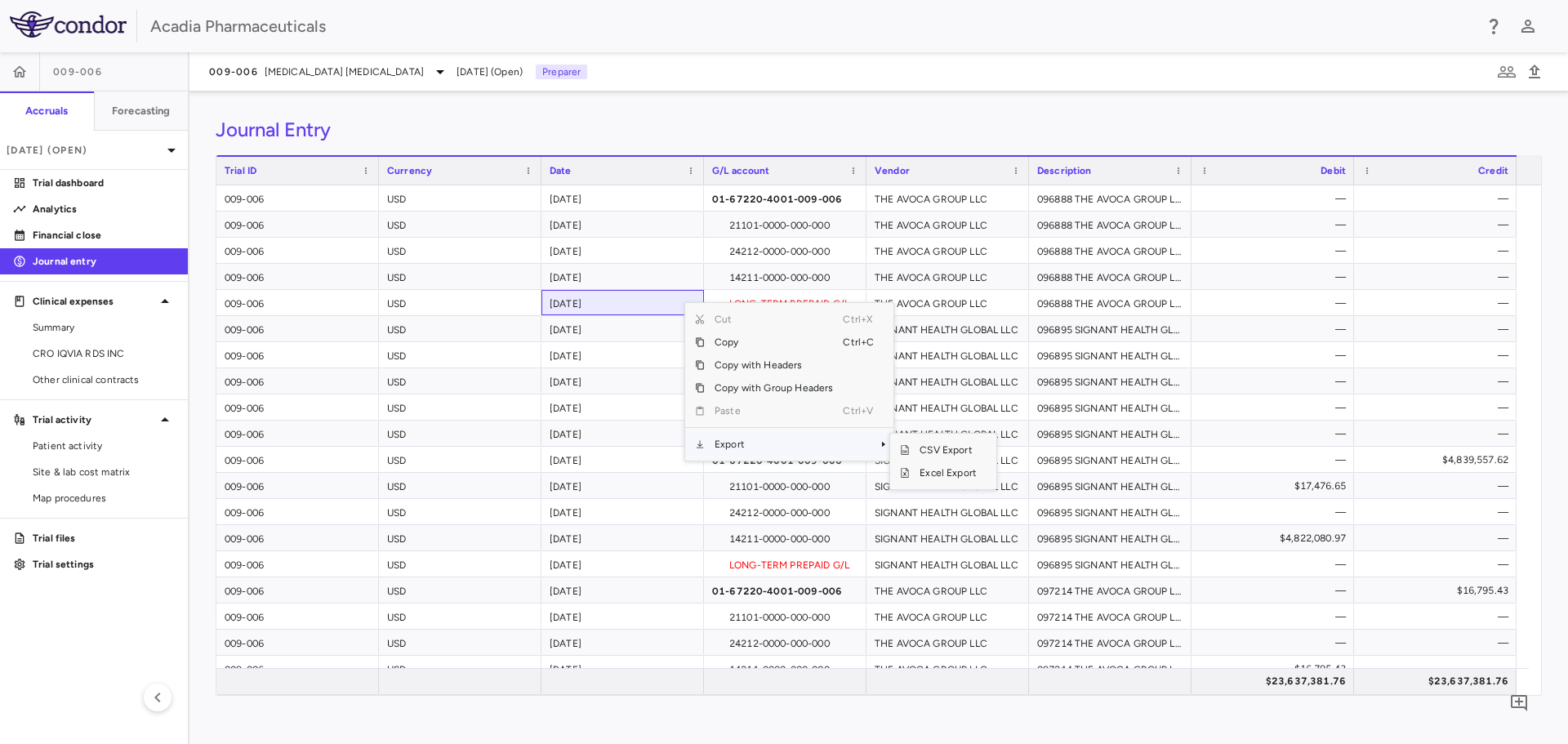
click at [765, 440] on span "Export" at bounding box center [774, 444] width 138 height 23
click at [949, 475] on span "Excel Export" at bounding box center [947, 472] width 77 height 23
